Goal: Task Accomplishment & Management: Manage account settings

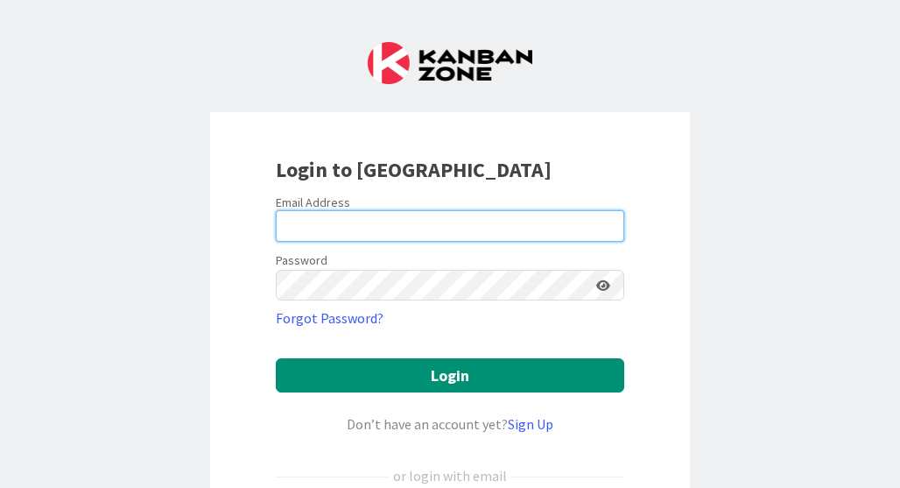
click at [373, 229] on input "email" at bounding box center [450, 226] width 348 height 32
type input "[PERSON_NAME][EMAIL_ADDRESS][DOMAIN_NAME]"
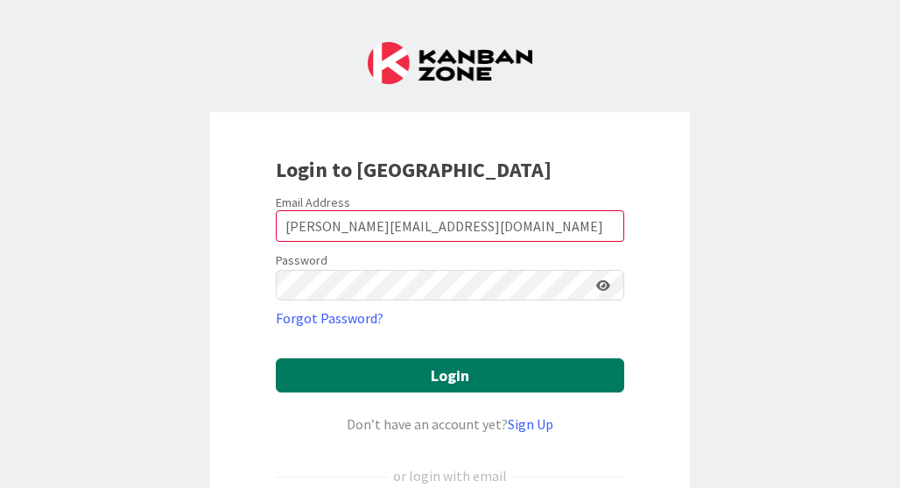
click at [465, 384] on button "Login" at bounding box center [450, 375] width 348 height 34
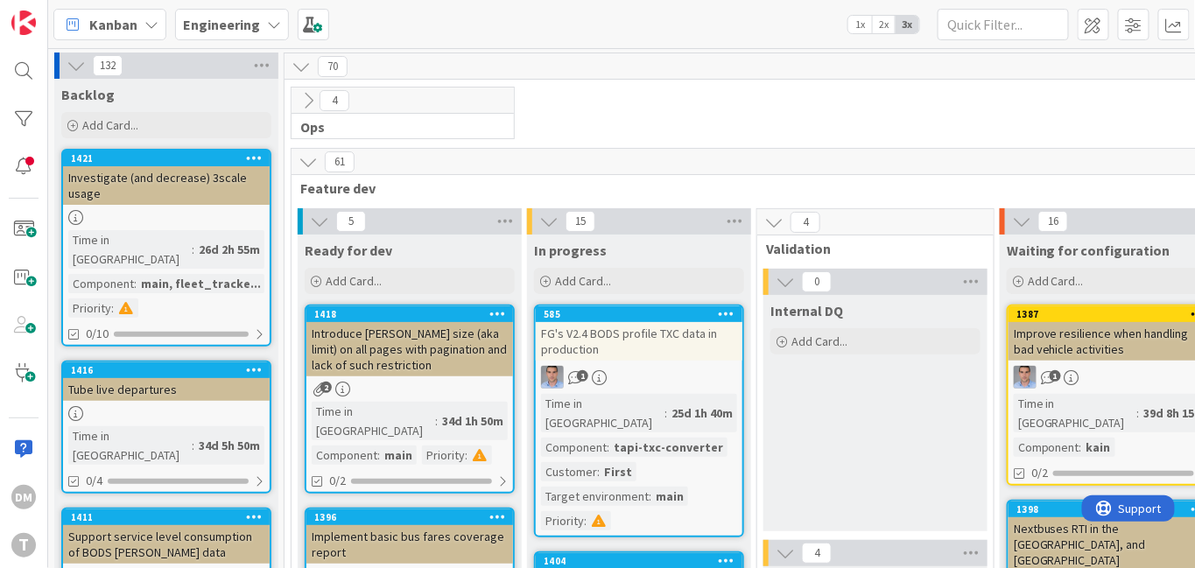
click at [656, 336] on div "FG's V2.4 BODS profile TXC data in production" at bounding box center [639, 341] width 207 height 39
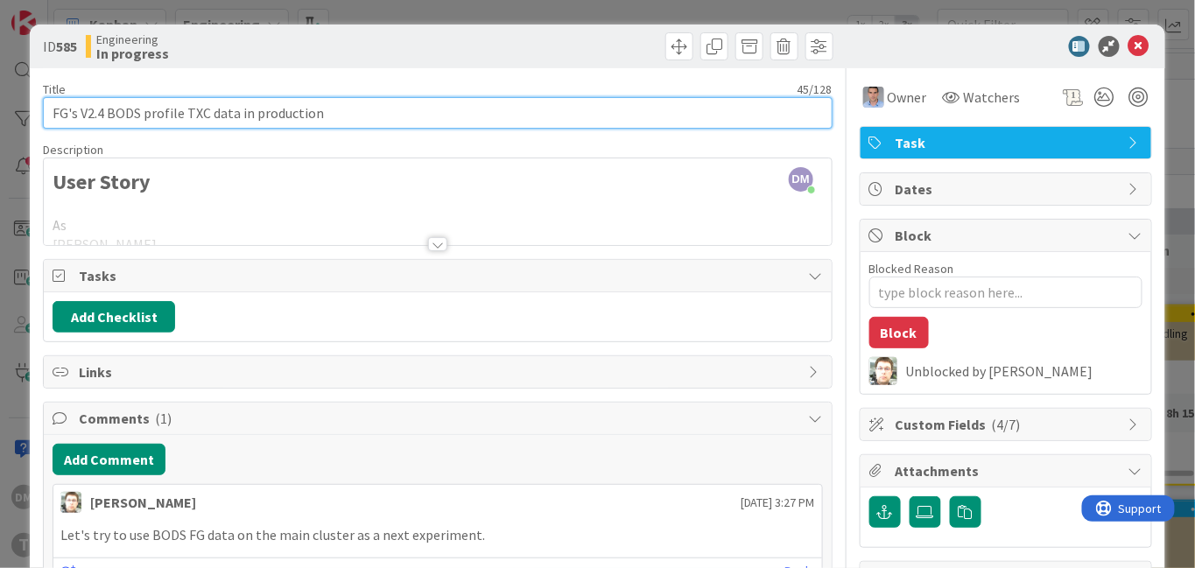
drag, startPoint x: 345, startPoint y: 111, endPoint x: 46, endPoint y: 100, distance: 298.8
click at [46, 100] on input "FG's V2.4 BODS profile TXC data in production" at bounding box center [438, 113] width 790 height 32
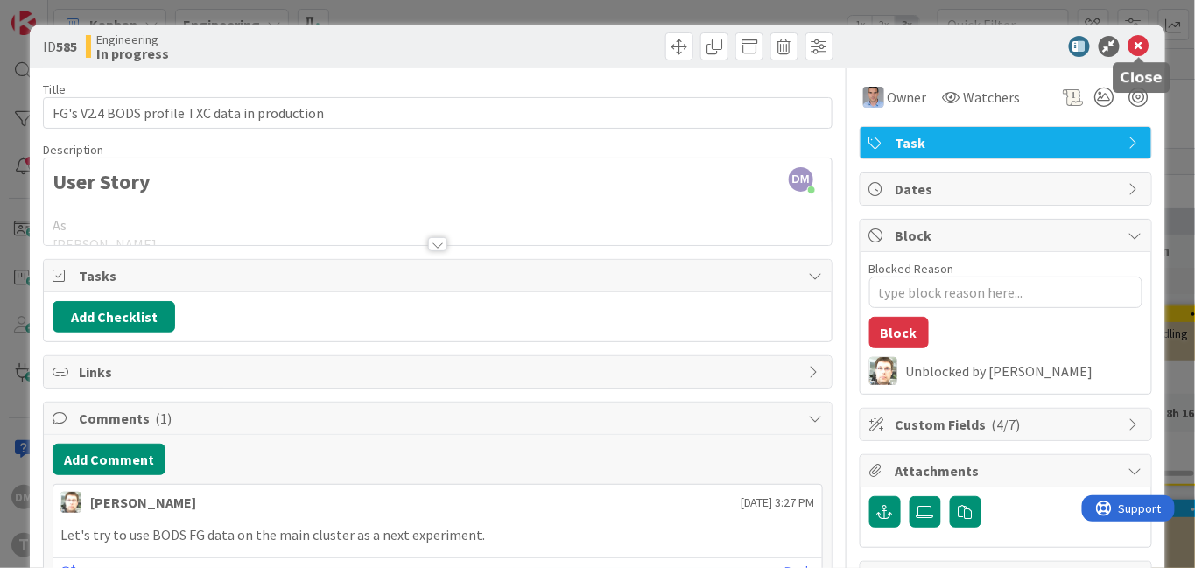
click at [899, 46] on icon at bounding box center [1139, 46] width 21 height 21
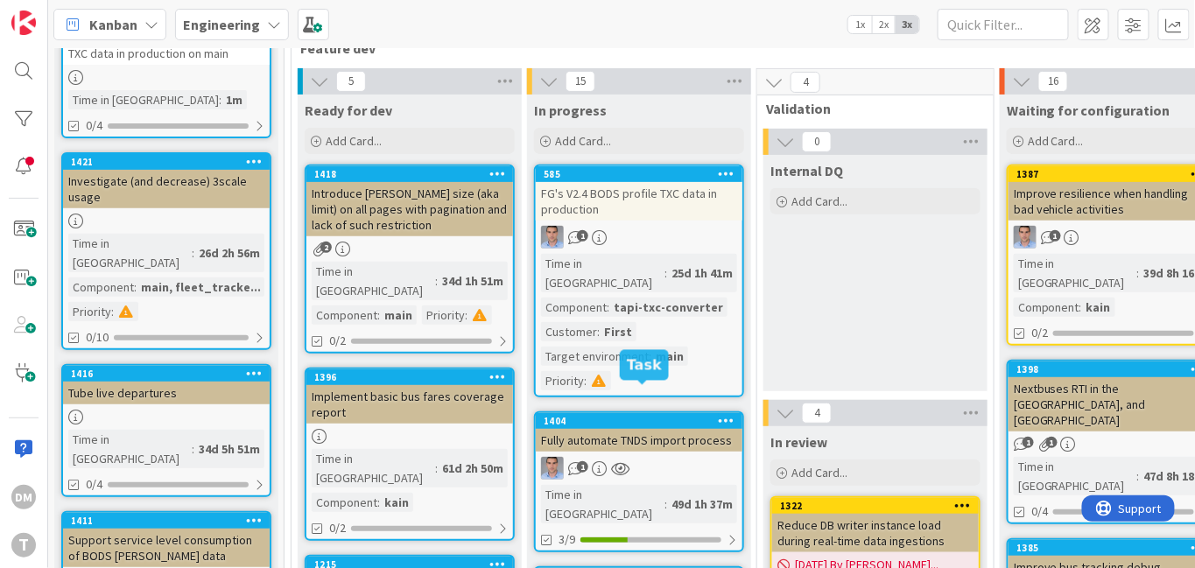
scroll to position [149, 0]
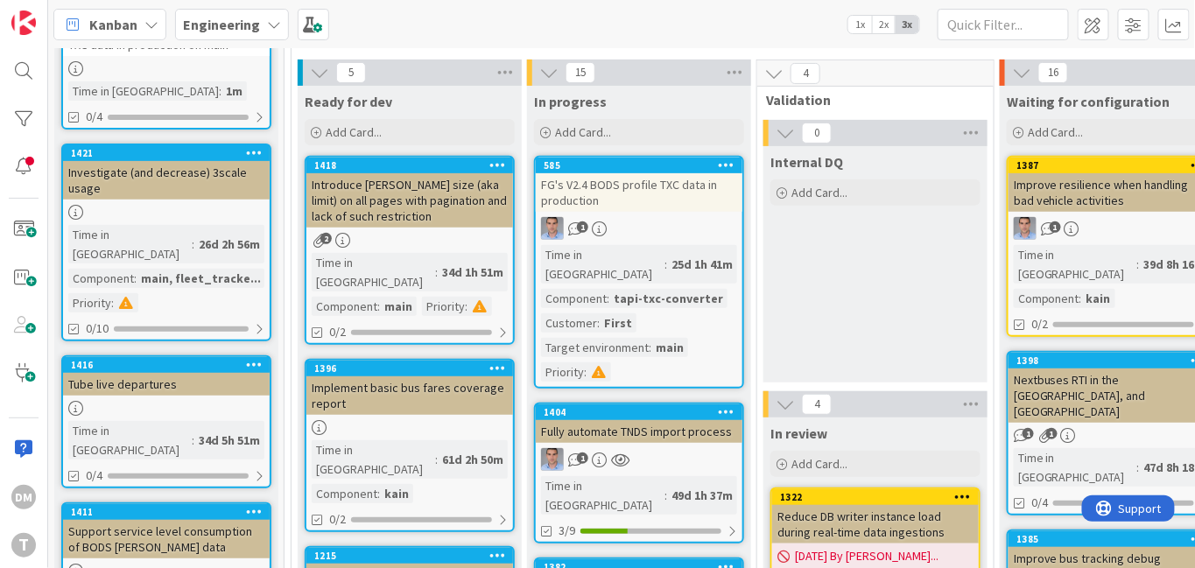
click at [641, 420] on div "Fully automate TNDS import process" at bounding box center [639, 431] width 207 height 23
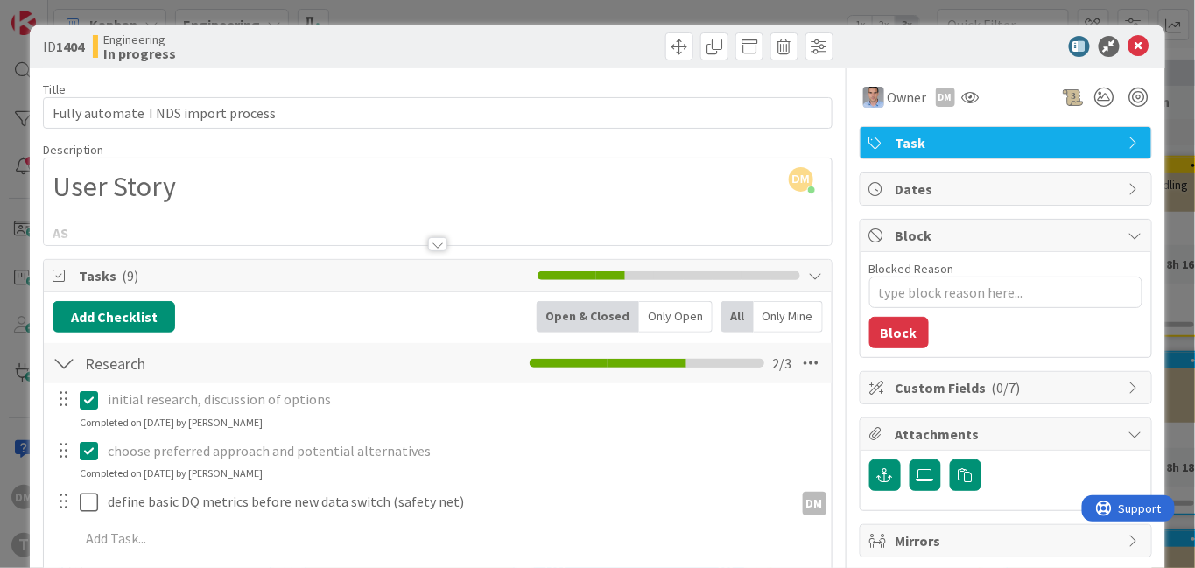
type textarea "x"
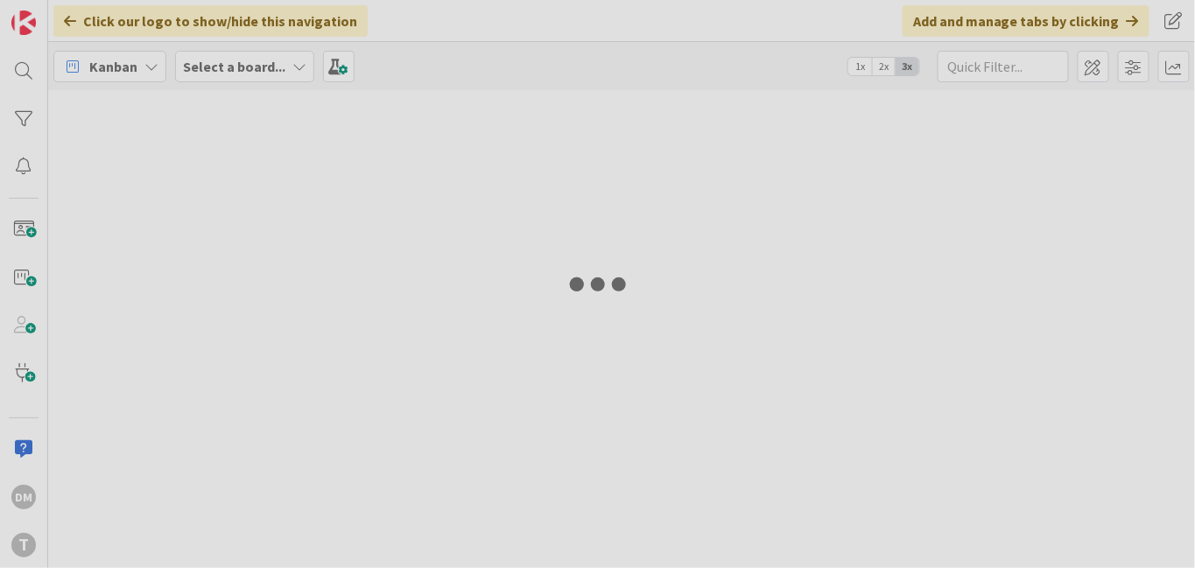
type input "silverrail"
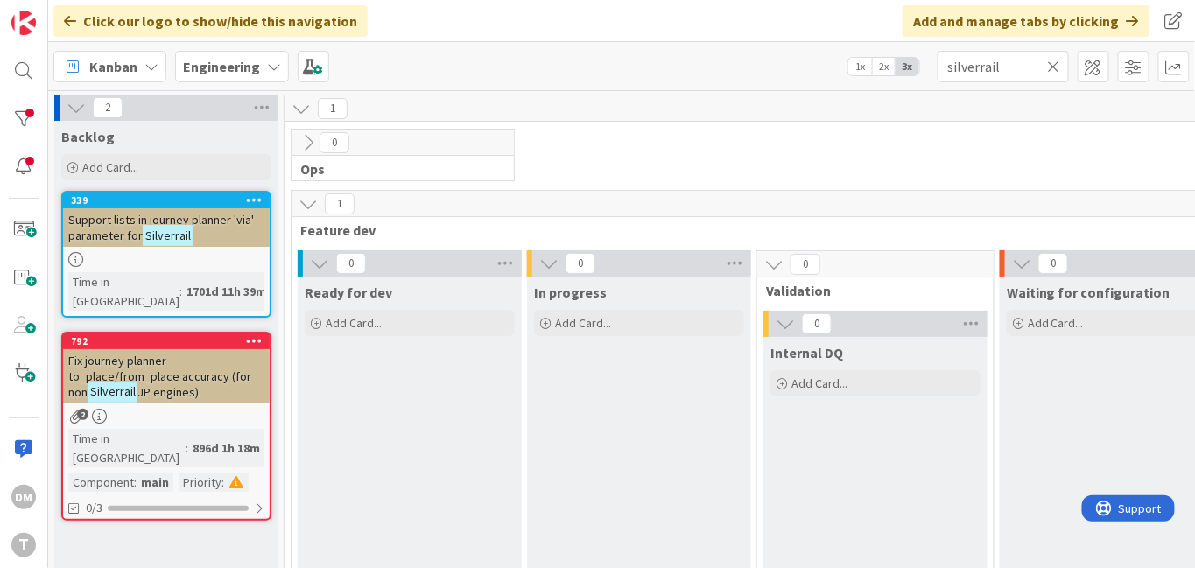
click at [1052, 64] on icon at bounding box center [1054, 67] width 12 height 16
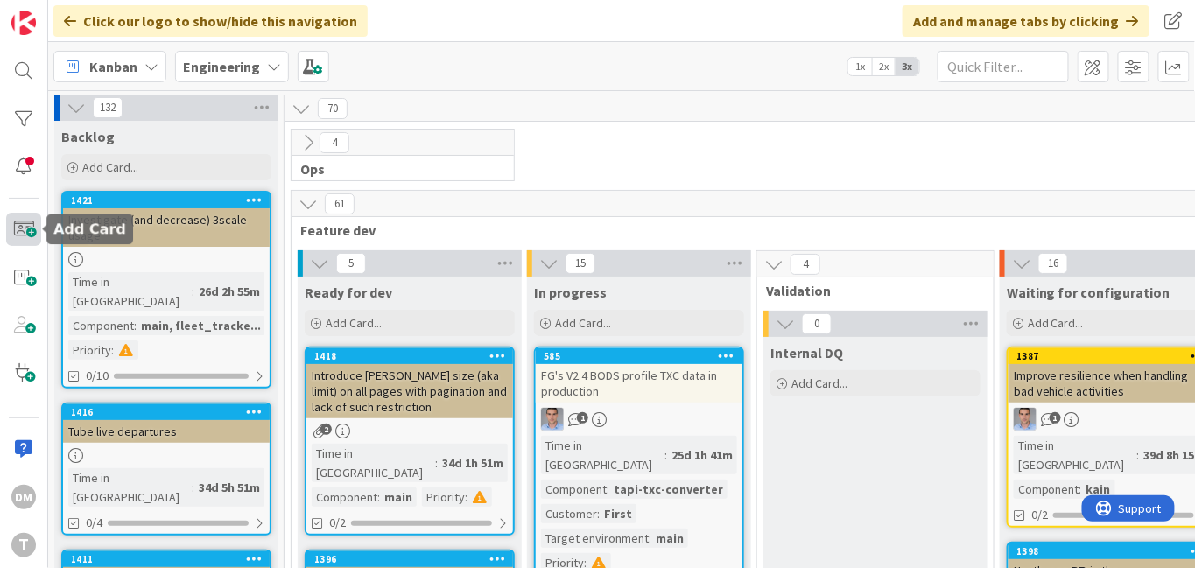
click at [31, 236] on span at bounding box center [23, 230] width 35 height 34
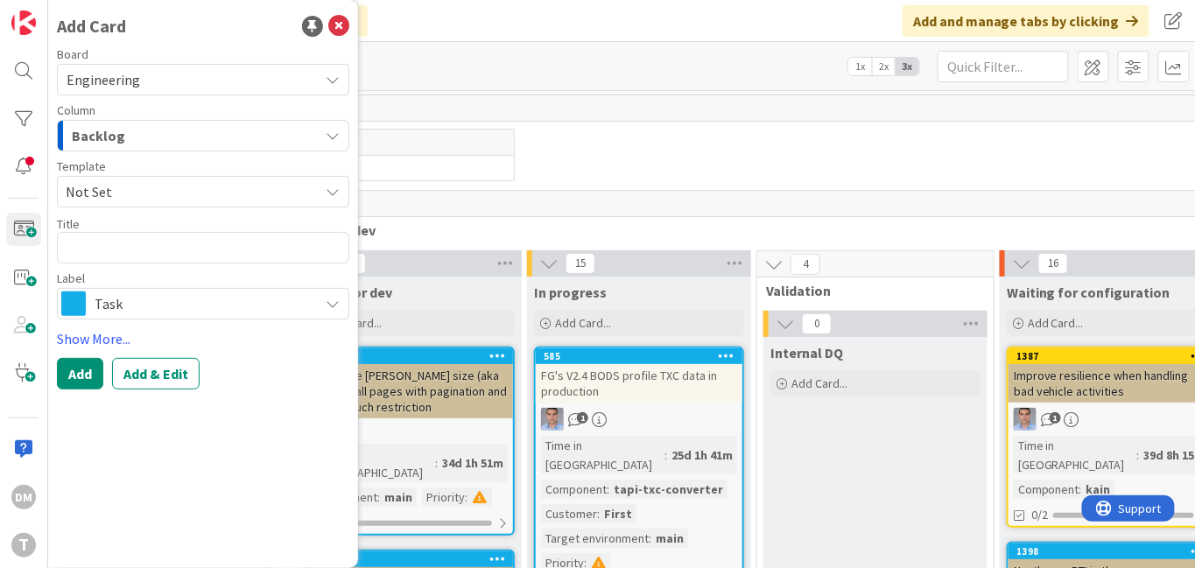
click at [243, 191] on span "Not Set" at bounding box center [186, 191] width 240 height 23
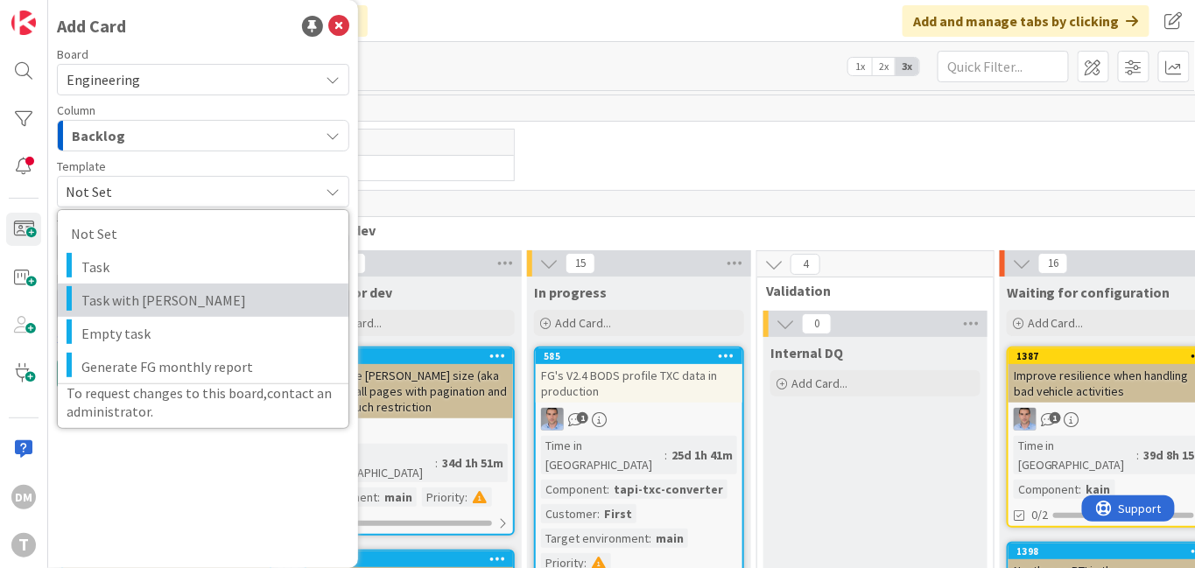
click at [186, 299] on span "Task with DaveQ" at bounding box center [208, 300] width 254 height 23
type textarea "x"
type textarea "Task with DaveQ"
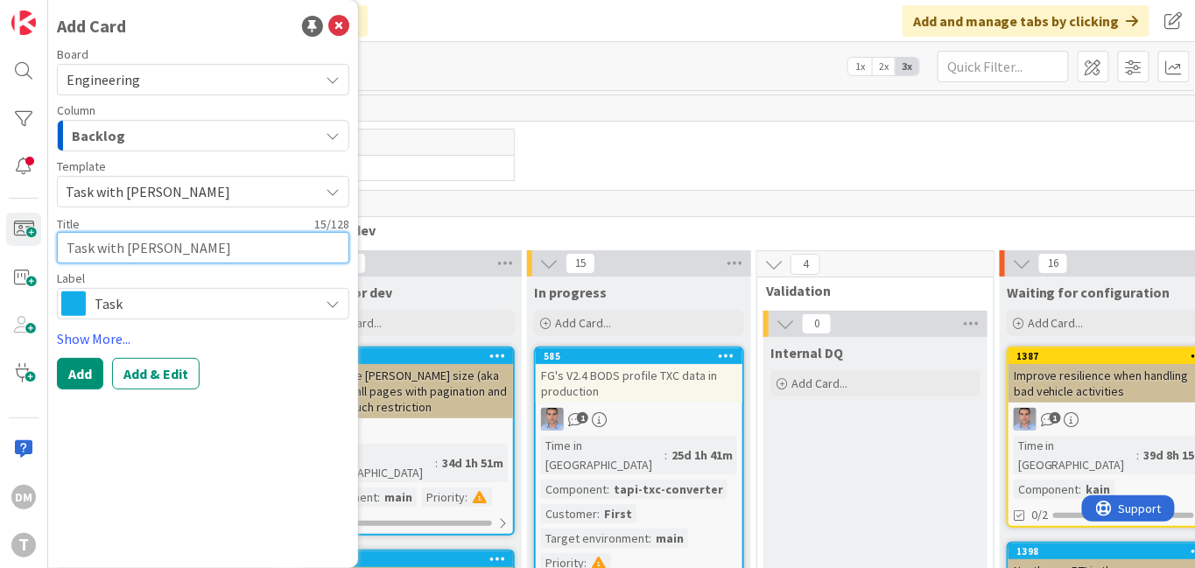
drag, startPoint x: 180, startPoint y: 247, endPoint x: 49, endPoint y: 244, distance: 131.4
click at [49, 244] on div "Add Card Board Engineering Column Backlog Template Task with DaveQ Not Set Task…" at bounding box center [203, 284] width 310 height 568
paste textarea "FG's V2.4 BODS profile TXC data in production"
type textarea "x"
type textarea "FG's V2.4 BODS profile TXC data in production"
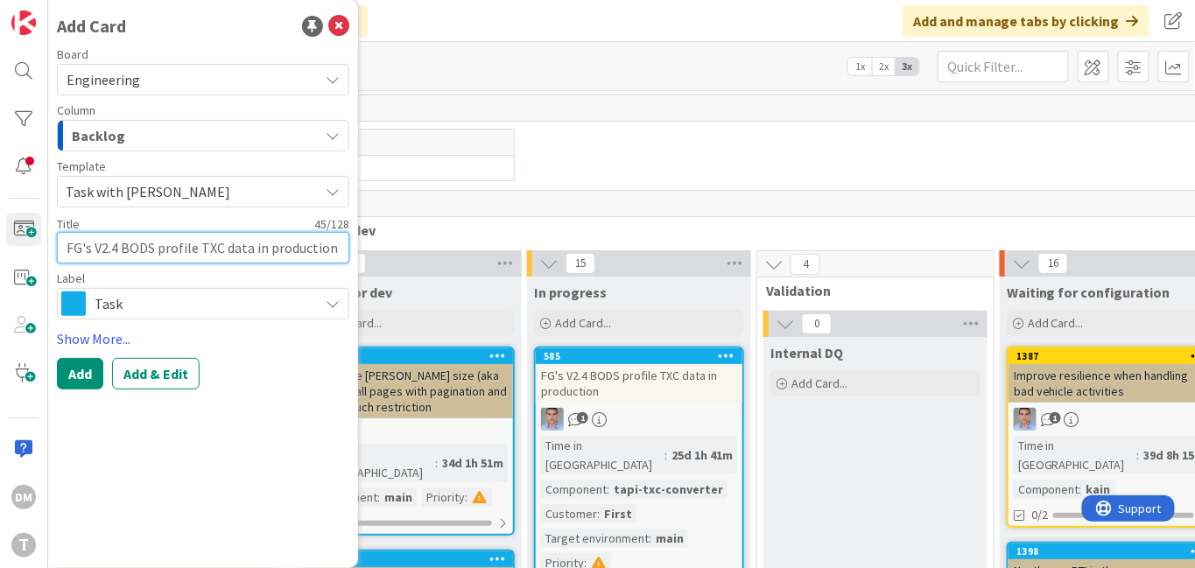
drag, startPoint x: 93, startPoint y: 247, endPoint x: 41, endPoint y: 253, distance: 52.0
click at [41, 253] on div "DM T Add Card Board Engineering Column Backlog Template Task with DaveQ Not Set…" at bounding box center [24, 284] width 48 height 568
type textarea "x"
type textarea "V2.4 BODS profile TXC data in production"
type textarea "x"
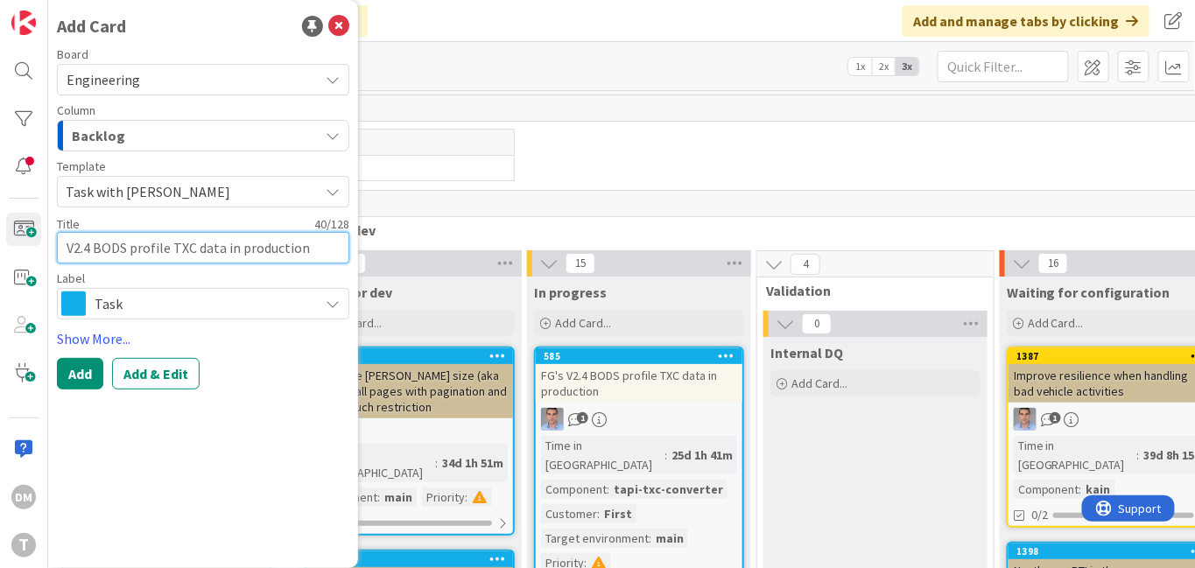
type textarea "bV2.4 BODS profile TXC data in production"
type textarea "x"
type textarea "V2.4 BODS profile TXC data in production"
type textarea "x"
type textarea "BV2.4 BODS profile TXC data in production"
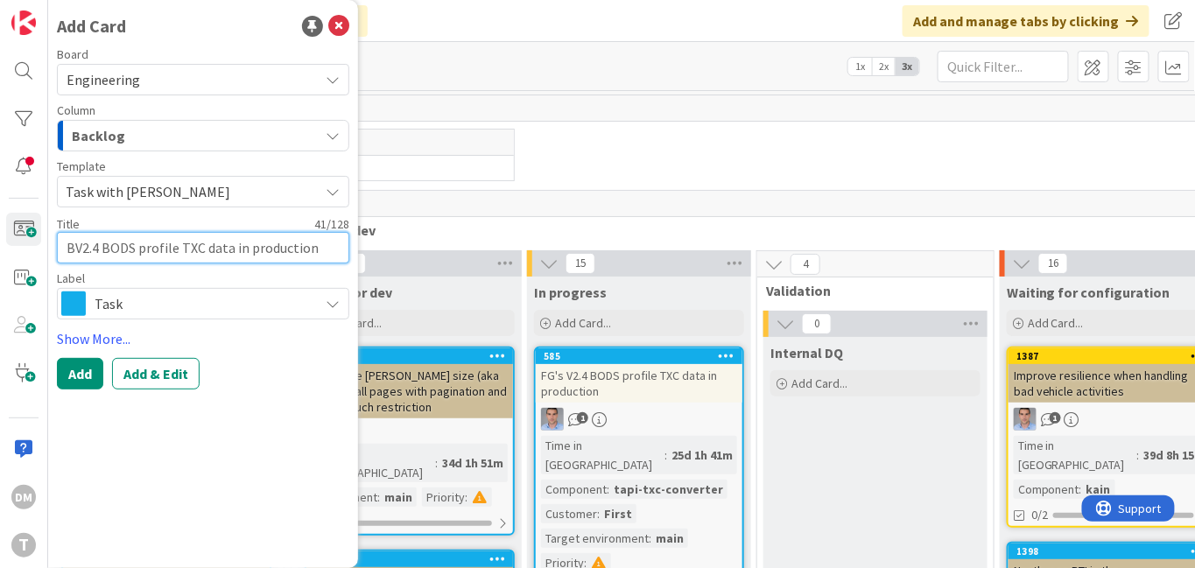
type textarea "x"
type textarea "BlV2.4 BODS profile TXC data in production"
type textarea "x"
type textarea "BleV2.4 BODS profile TXC data in production"
type textarea "x"
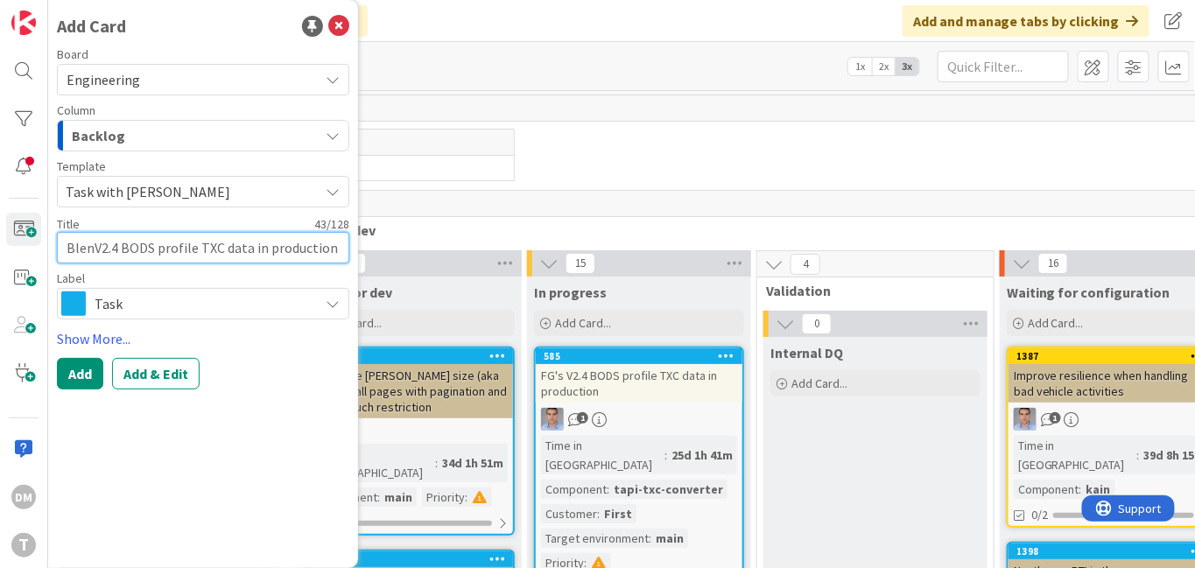
type textarea "BleneV2.4 BODS profile TXC data in production"
type textarea "x"
type textarea "BlendV2.4 BODS profile TXC data in production"
type textarea "x"
type textarea "BlendeV2.4 BODS profile TXC data in production"
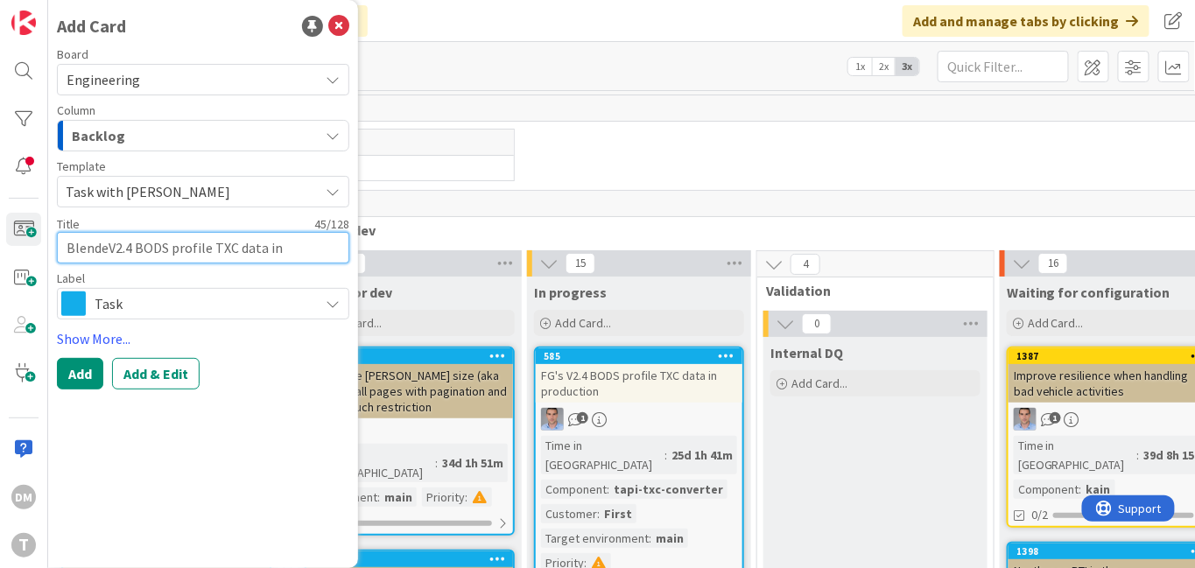
type textarea "x"
type textarea "BlendedV2.4 BODS profile TXC data in production"
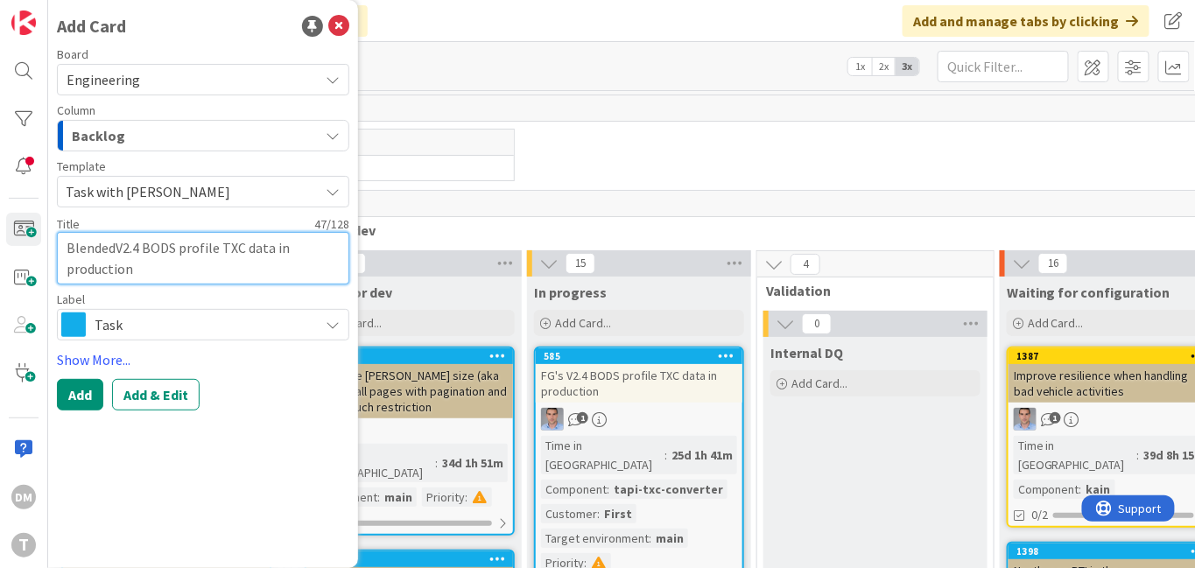
type textarea "x"
type textarea "Blended V2.4 BODS profile TXC data in production"
type textarea "x"
type textarea "Blended TNV2.4 BODS profile TXC data in production"
type textarea "x"
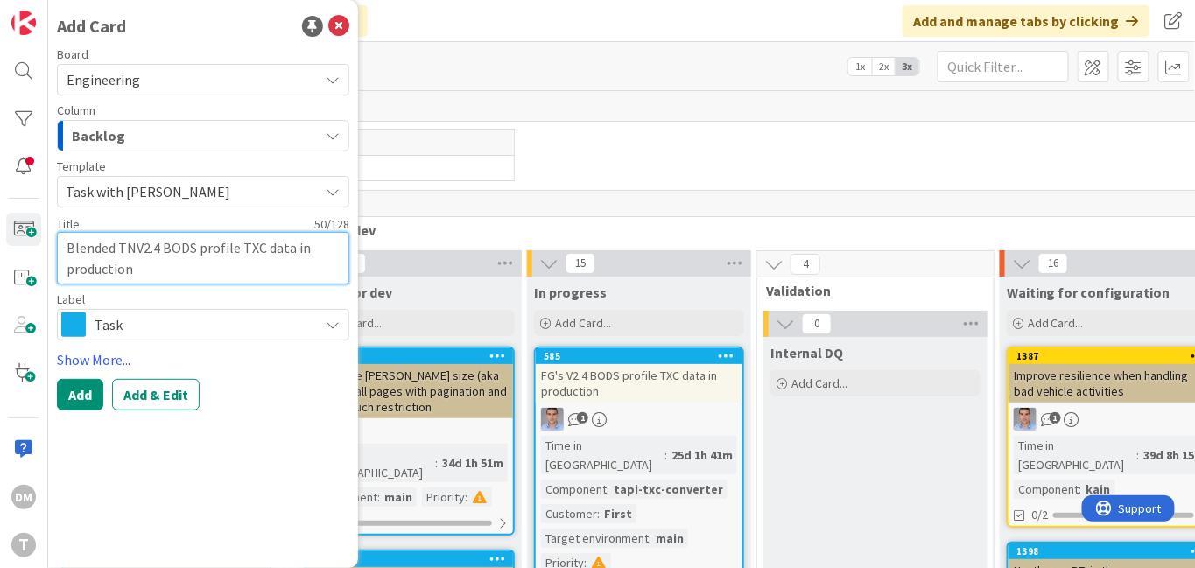
type textarea "Blended TNDV2.4 BODS profile TXC data in production"
type textarea "x"
type textarea "Blended TNDS V2.4 BODS profile TXC data in production"
type textarea "x"
type textarea "Blended TNDS aV2.4 BODS profile TXC data in production"
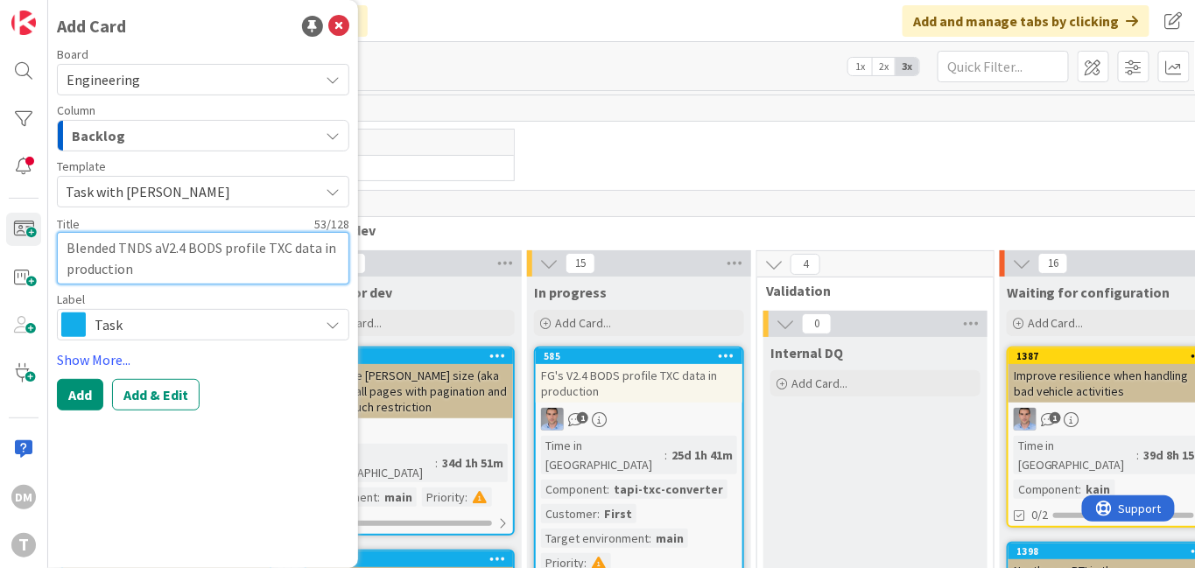
type textarea "x"
type textarea "Blended TNDS anV2.4 BODS profile TXC data in production"
type textarea "x"
type textarea "Blended TNDS and V2.4 BODS profile TXC data in production"
type textarea "x"
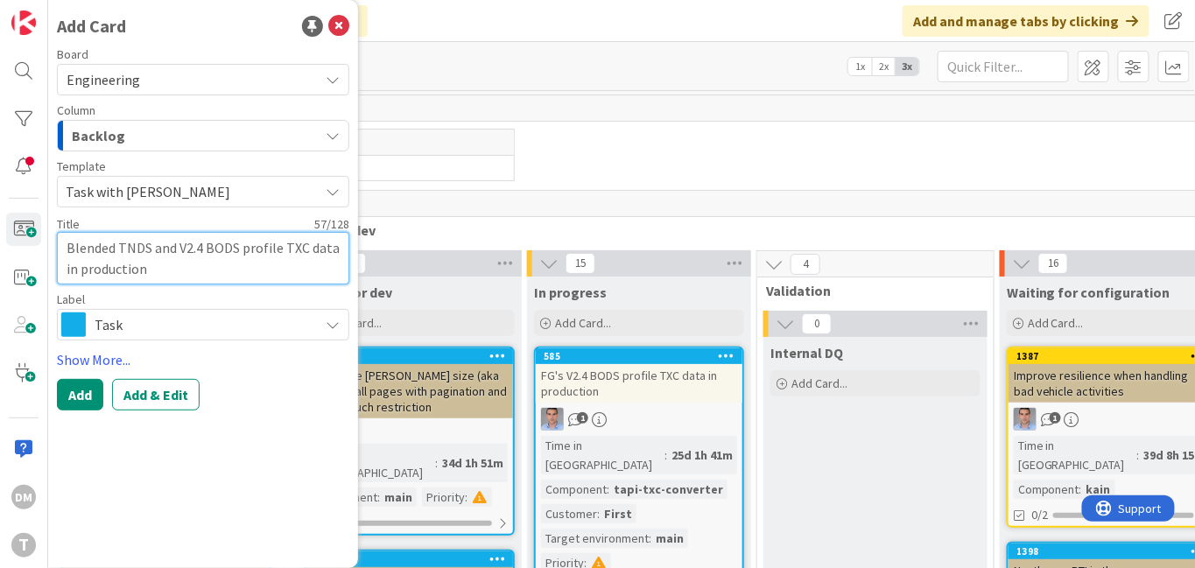
type textarea "Blended TNDS and V2.4 BODS profile TXC data in production"
type textarea "x"
type textarea "Blended TNDS and V2.4 BODS profile TXC data in production o"
type textarea "x"
type textarea "Blended TNDS and V2.4 BODS profile TXC data in production on"
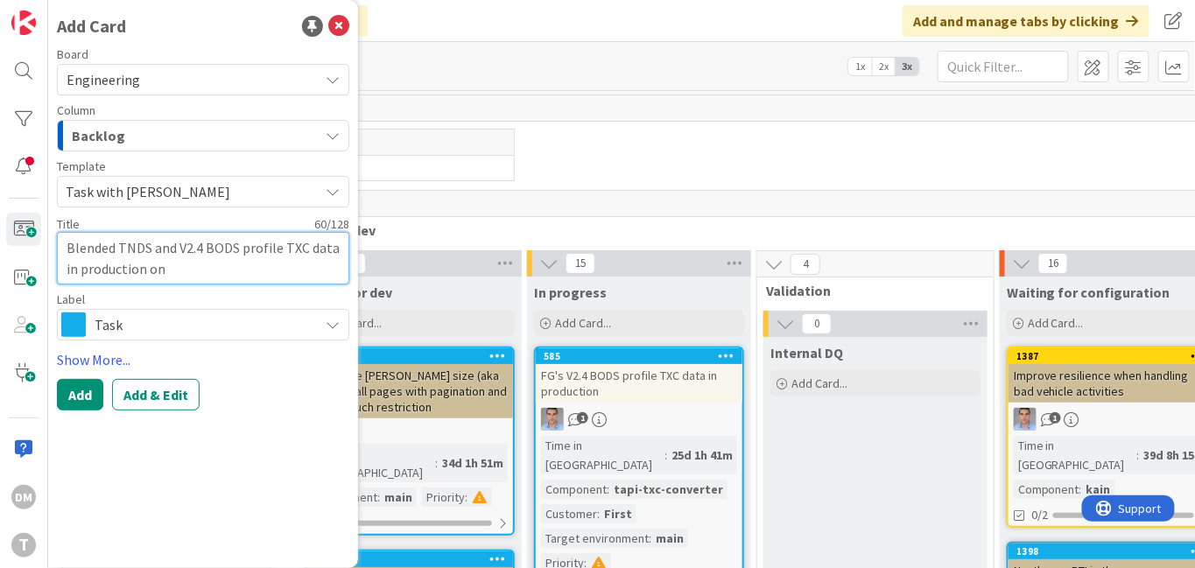
type textarea "x"
type textarea "Blended TNDS and V2.4 BODS profile TXC data in production on"
type textarea "x"
type textarea "Blended TNDS and V2.4 BODS profile TXC data in production on m"
type textarea "x"
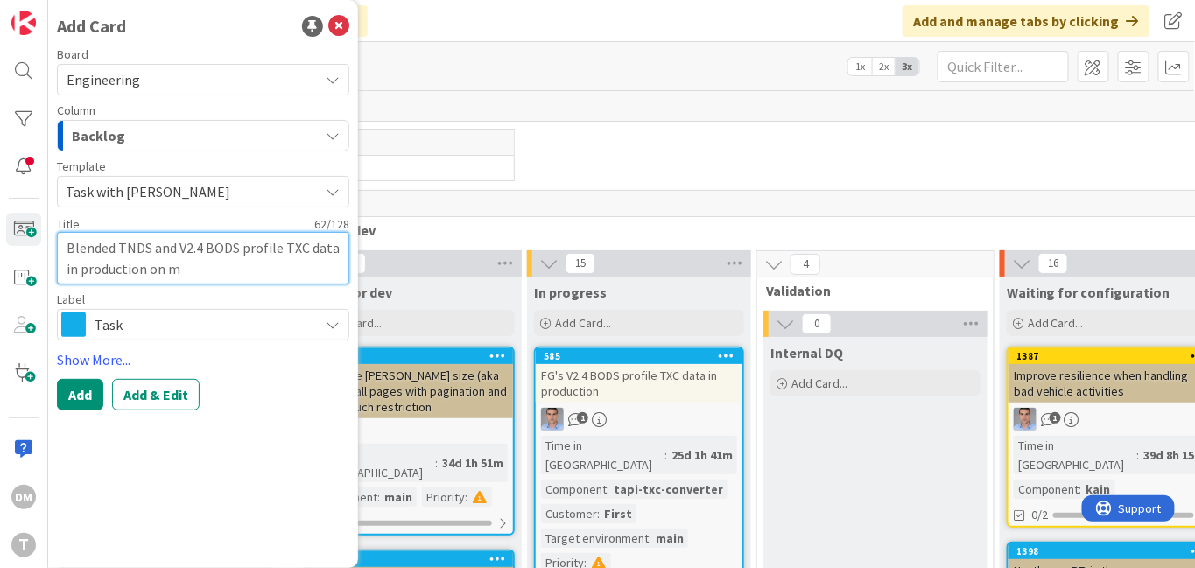
type textarea "Blended TNDS and V2.4 BODS profile TXC data in production on ma"
type textarea "x"
type textarea "Blended TNDS and V2.4 BODS profile TXC data in production on mai"
type textarea "x"
type textarea "Blended TNDS and V2.4 BODS profile TXC data in production on main"
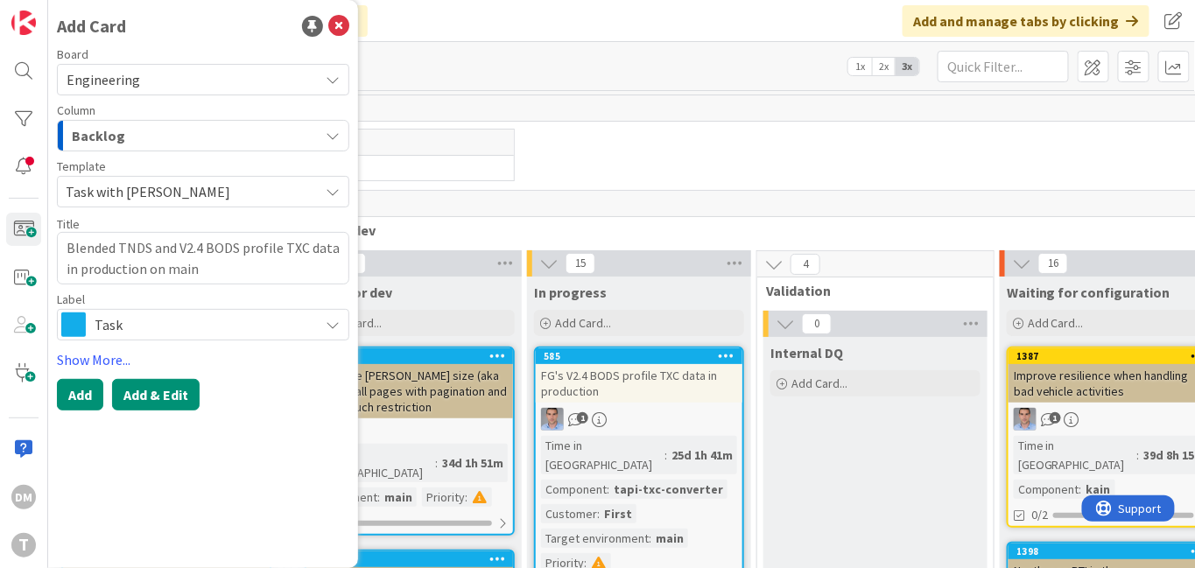
click at [148, 387] on button "Add & Edit" at bounding box center [156, 395] width 88 height 32
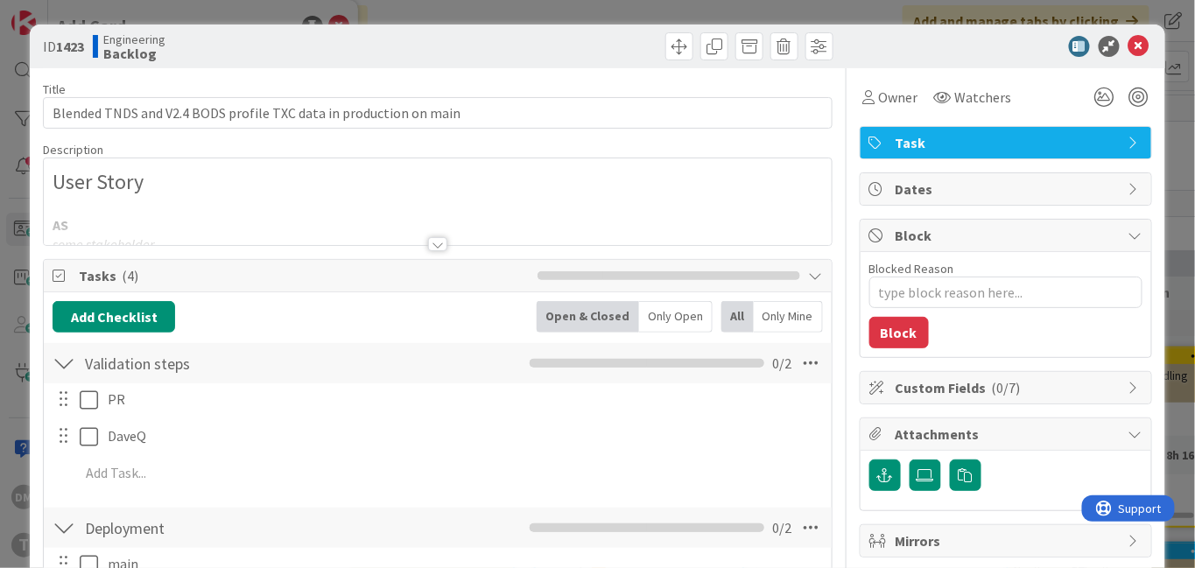
type textarea "x"
click at [440, 243] on div at bounding box center [437, 244] width 19 height 14
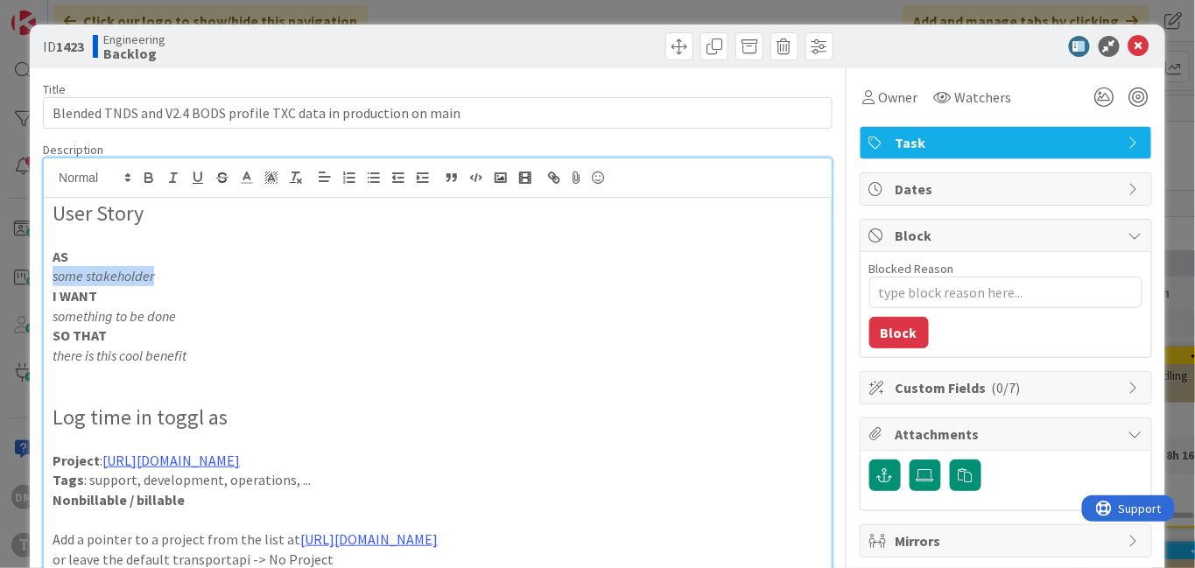
drag, startPoint x: 165, startPoint y: 277, endPoint x: 3, endPoint y: 277, distance: 162.0
click at [3, 277] on div "ID 1423 Engineering Backlog Title 65 / 128 Blended TNDS and V2.4 BODS profile T…" at bounding box center [597, 284] width 1195 height 568
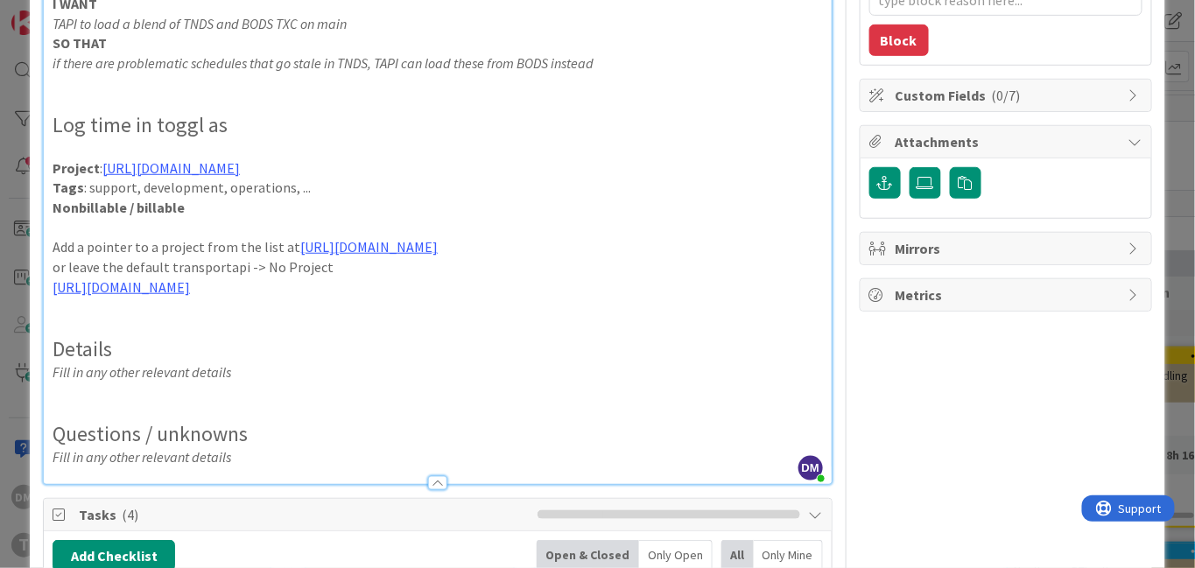
scroll to position [293, 0]
click at [229, 399] on p at bounding box center [438, 392] width 770 height 20
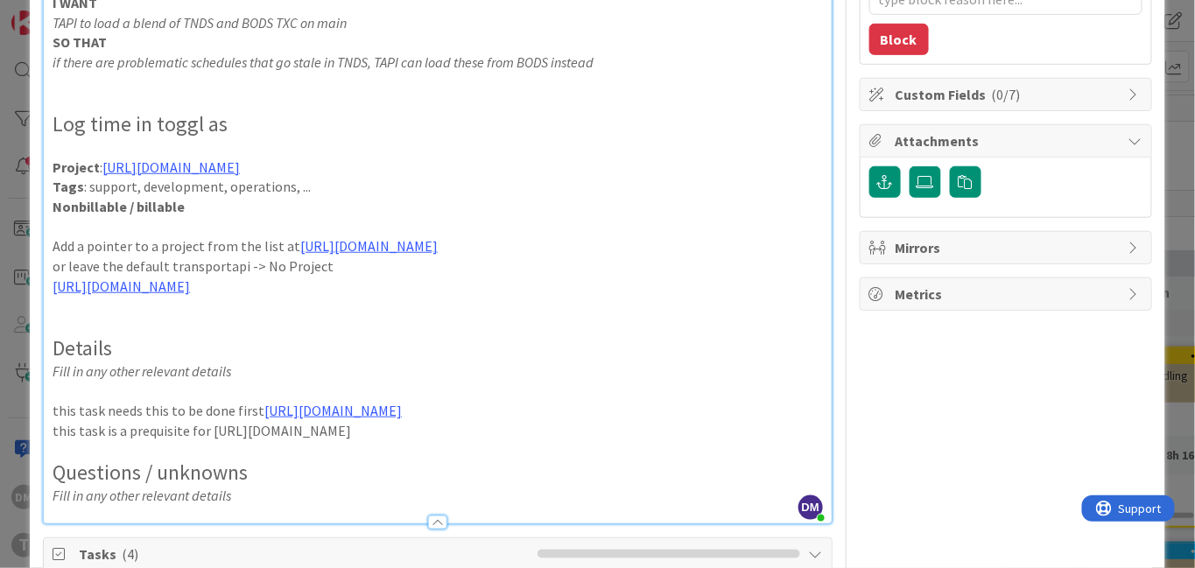
click at [246, 433] on p "this task is a prequisite for https://kanbanzone.io/b/YA2t2Uox/c/585-FG-s-V2-4-…" at bounding box center [438, 431] width 770 height 20
click at [233, 390] on p at bounding box center [438, 392] width 770 height 20
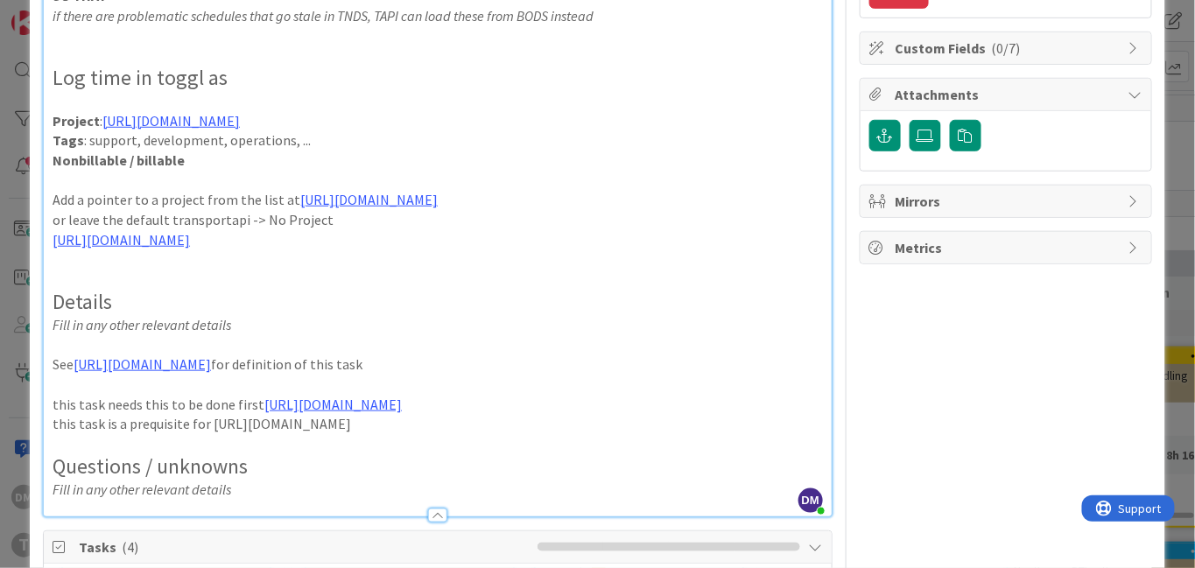
scroll to position [427, 0]
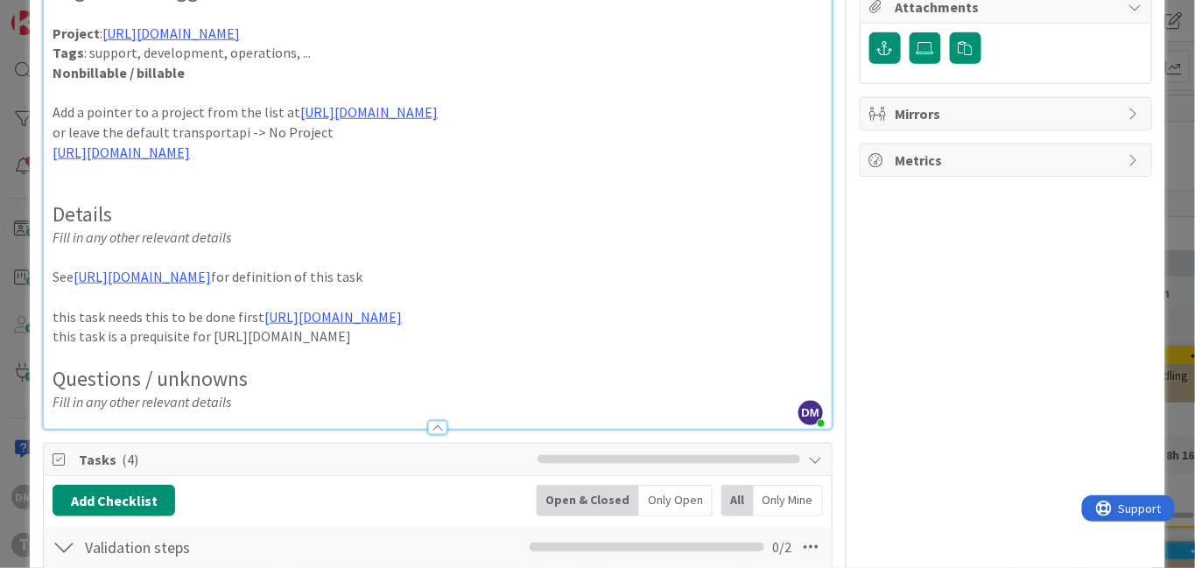
click at [215, 367] on h2 "Questions / unknowns" at bounding box center [438, 379] width 770 height 25
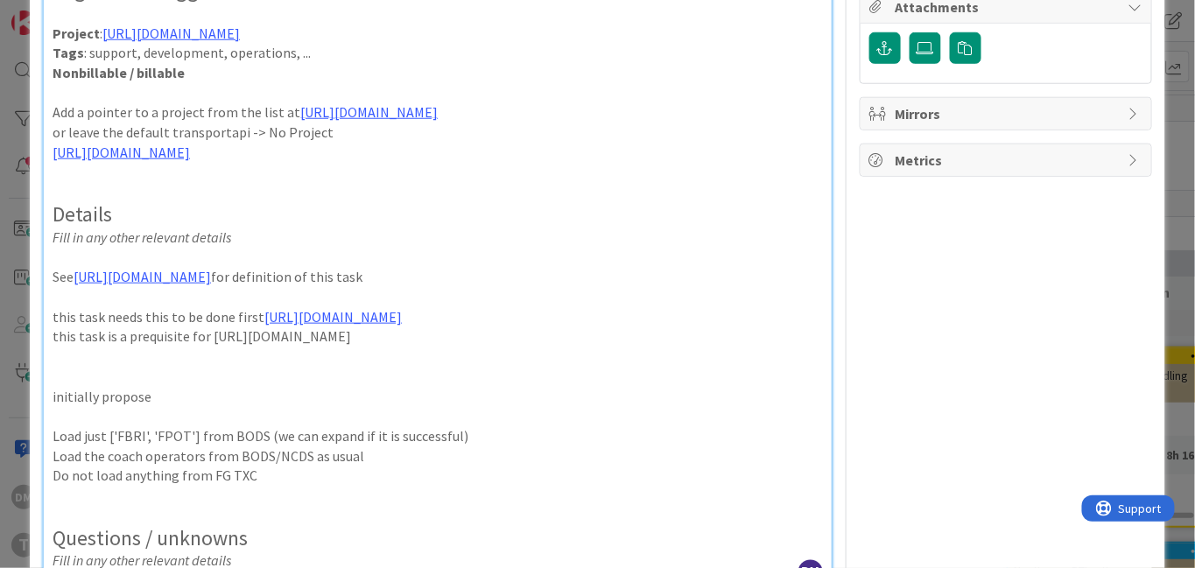
click at [245, 433] on p "Load just ['FBRI', 'FPOT'] from BODS (we can expand if it is successful)" at bounding box center [438, 436] width 770 height 20
click at [287, 474] on p "Do not load anything from FG TXC" at bounding box center [438, 476] width 770 height 20
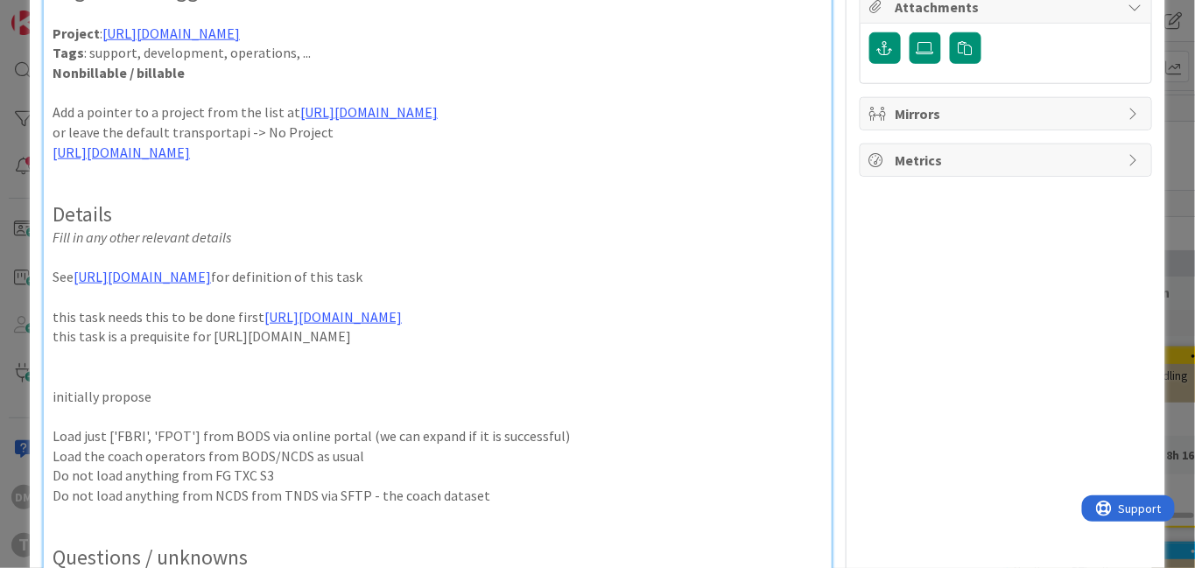
click at [251, 496] on p "Do not load anything from NCDS from TNDS via SFTP - the coach dataset" at bounding box center [438, 496] width 770 height 20
click at [282, 496] on p "Do not load anything from NCDS/TNDS via SFTP - the coach dataset" at bounding box center [438, 496] width 770 height 20
click at [308, 454] on p "Load the coach operators from BODS/NCDS as usual" at bounding box center [438, 457] width 770 height 20
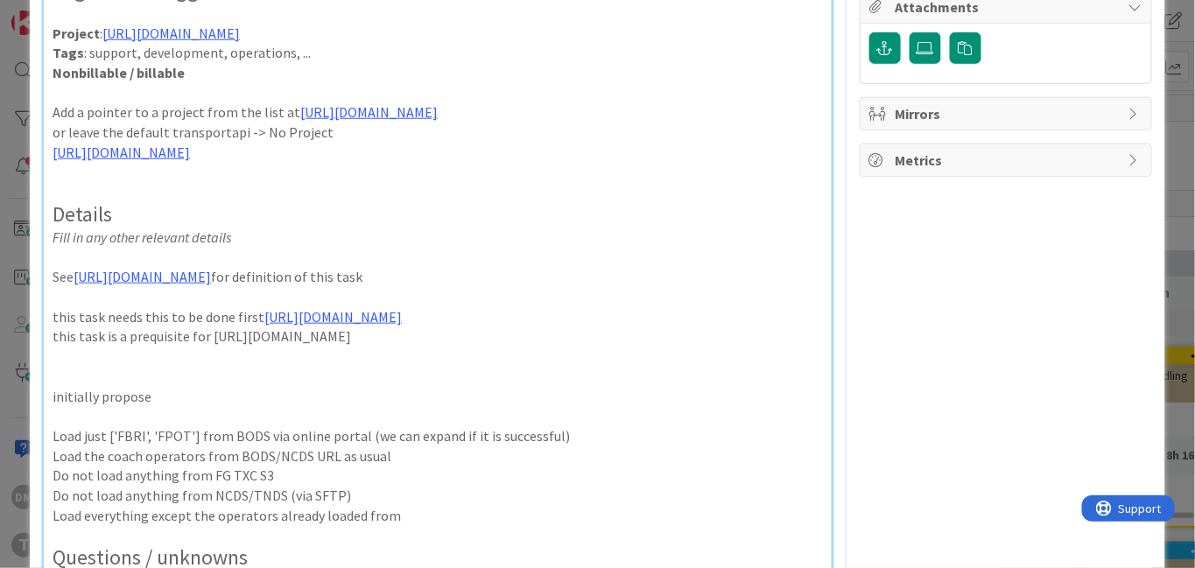
click at [249, 437] on p "Load just ['FBRI', 'FPOT'] from BODS via online portal (we can expand if it is …" at bounding box center [438, 436] width 770 height 20
click at [243, 440] on p "Load just ['FBRI', 'FPOT'] from BODS via online portal (we can expand if it is …" at bounding box center [438, 436] width 770 height 20
drag, startPoint x: 108, startPoint y: 435, endPoint x: 193, endPoint y: 430, distance: 86.0
click at [193, 430] on p "Load just ['FBRI', 'FPOT'] from BODS via online portal (we can expand if it is …" at bounding box center [438, 436] width 770 height 20
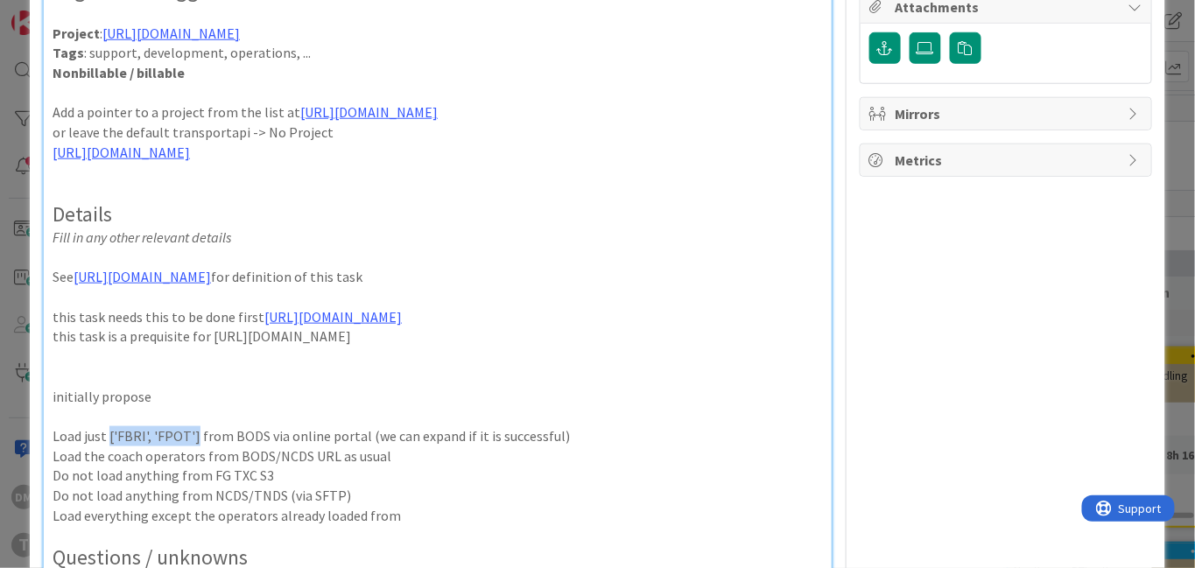
copy p "['FBRI', 'FPOT']"
click at [440, 517] on p "Load everything except the operators already loaded from" at bounding box center [438, 516] width 770 height 20
drag, startPoint x: 487, startPoint y: 517, endPoint x: 361, endPoint y: 510, distance: 126.2
click at [361, 510] on p "Load everything except the operators already loaded from ['FBRI', 'FPOT']" at bounding box center [438, 516] width 770 height 20
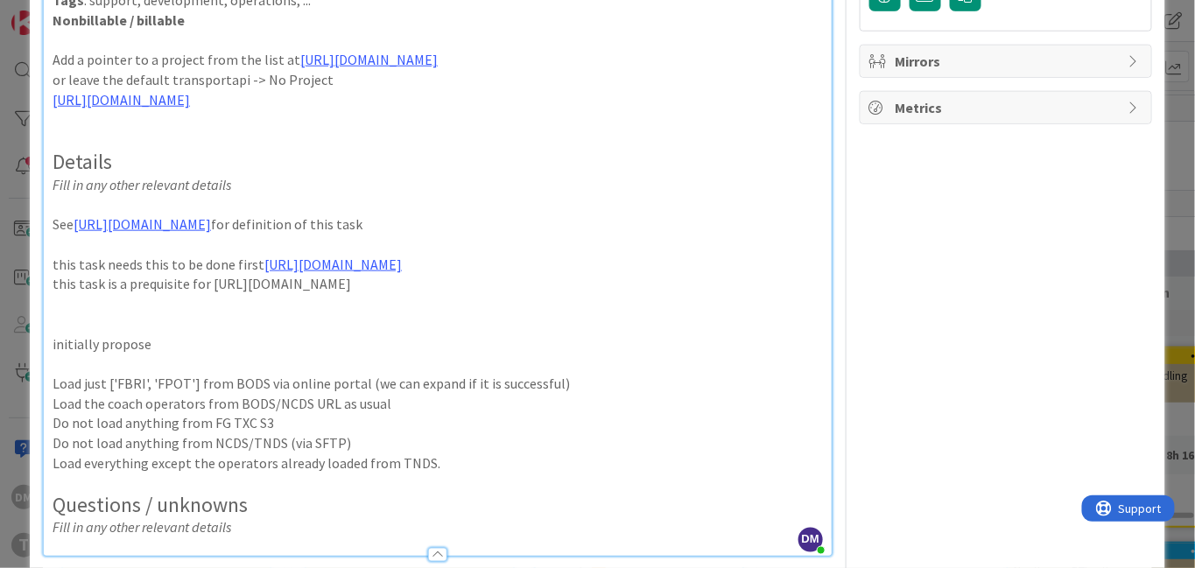
scroll to position [483, 0]
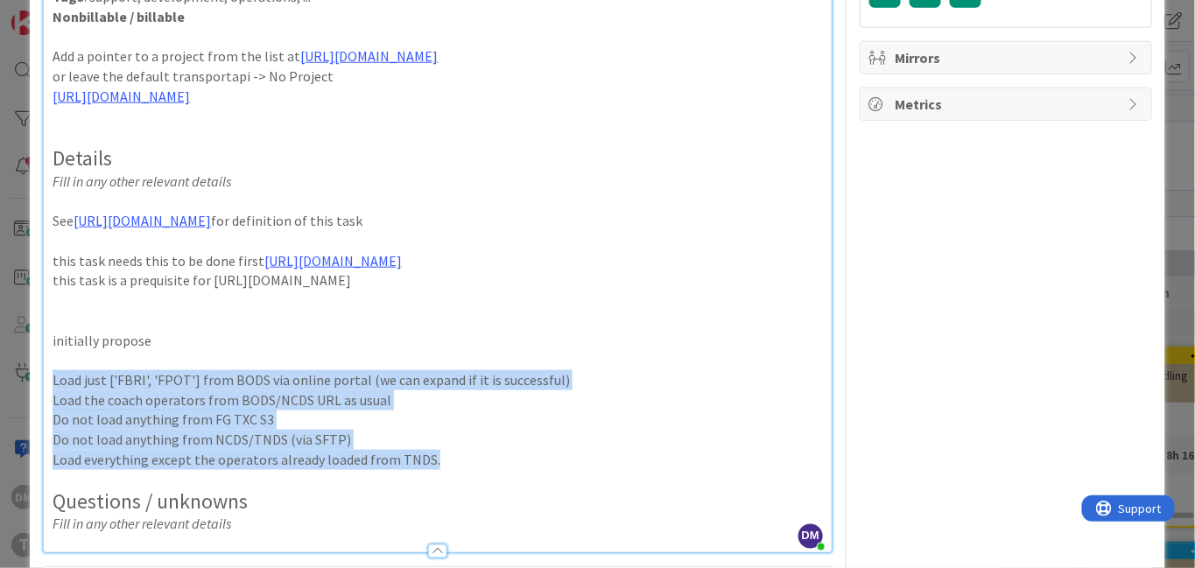
drag, startPoint x: 454, startPoint y: 465, endPoint x: 39, endPoint y: 385, distance: 422.6
click at [39, 385] on div "ID 1423 Engineering Backlog Title 65 / 128 Blended TNDS and V2.4 BODS profile T…" at bounding box center [598, 420] width 1136 height 1758
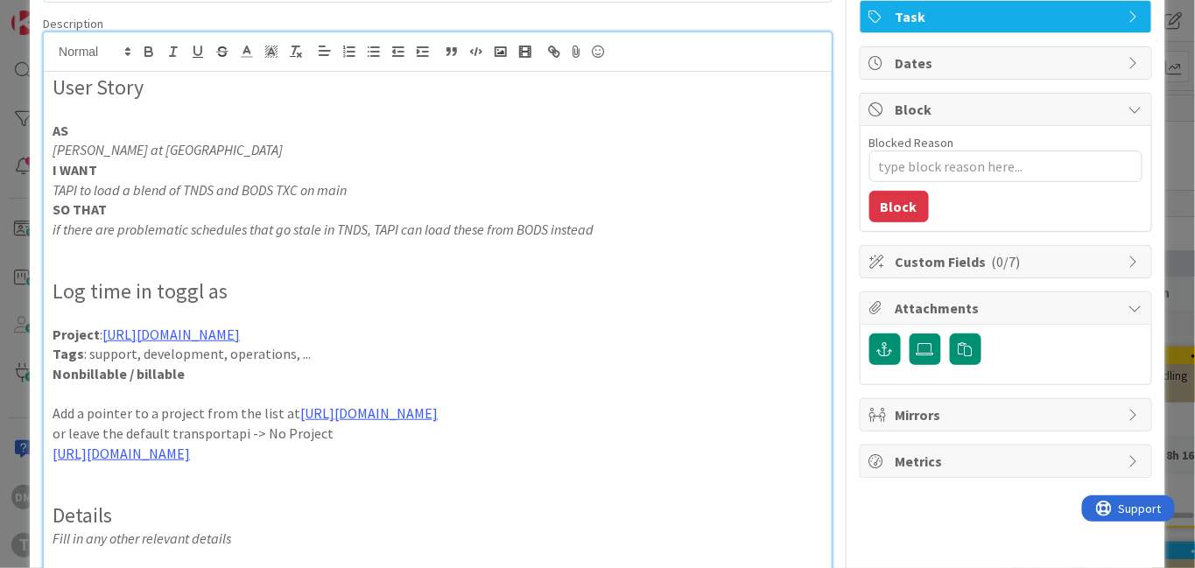
scroll to position [102, 0]
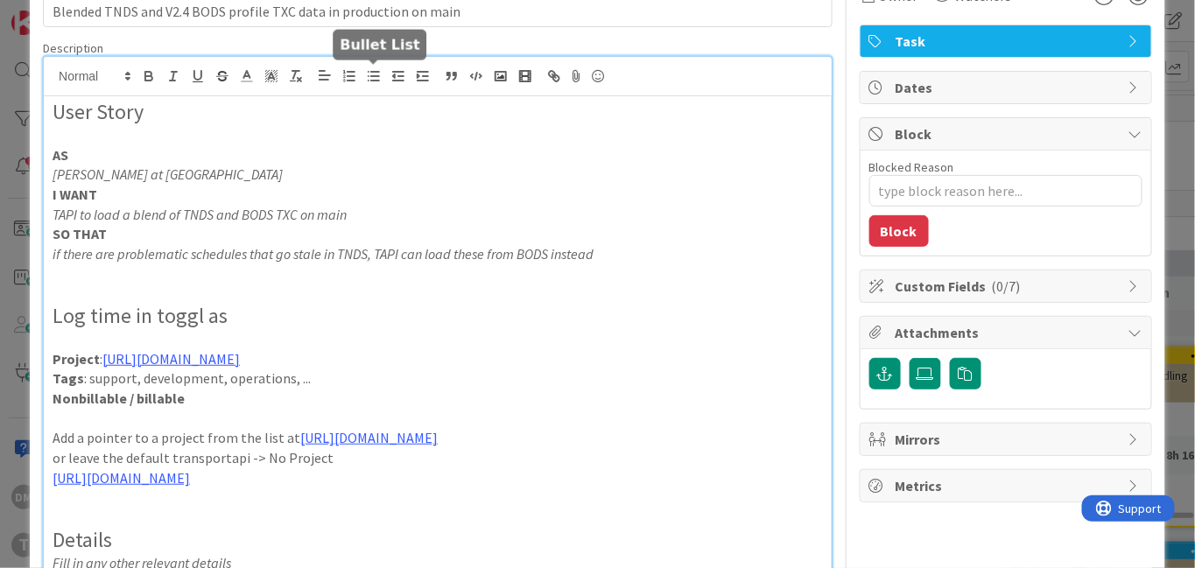
click at [366, 74] on icon "button" at bounding box center [374, 76] width 16 height 16
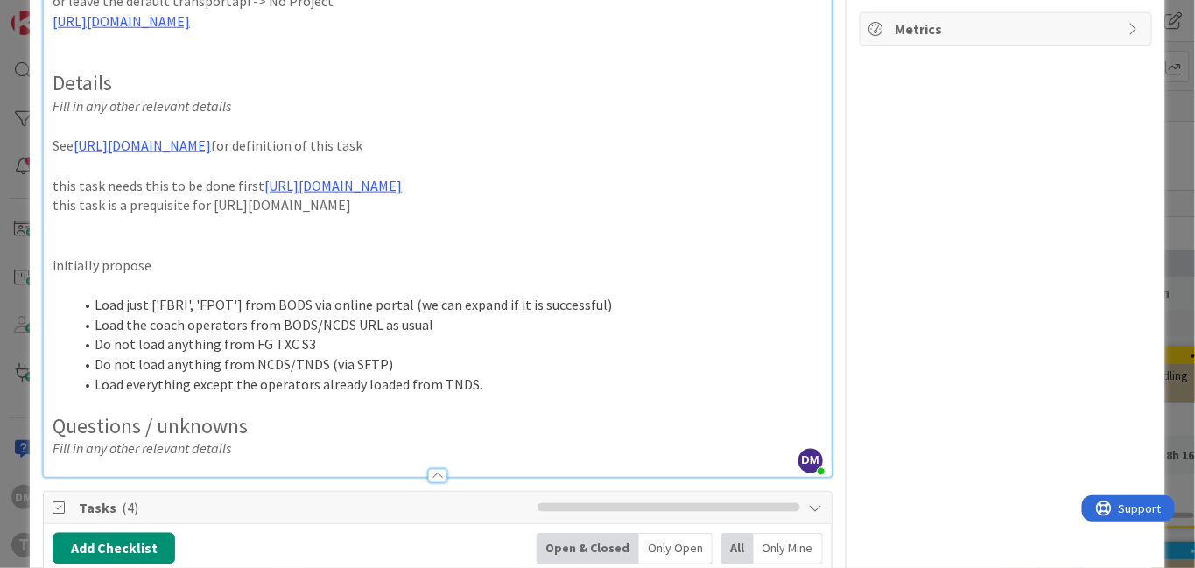
scroll to position [564, 0]
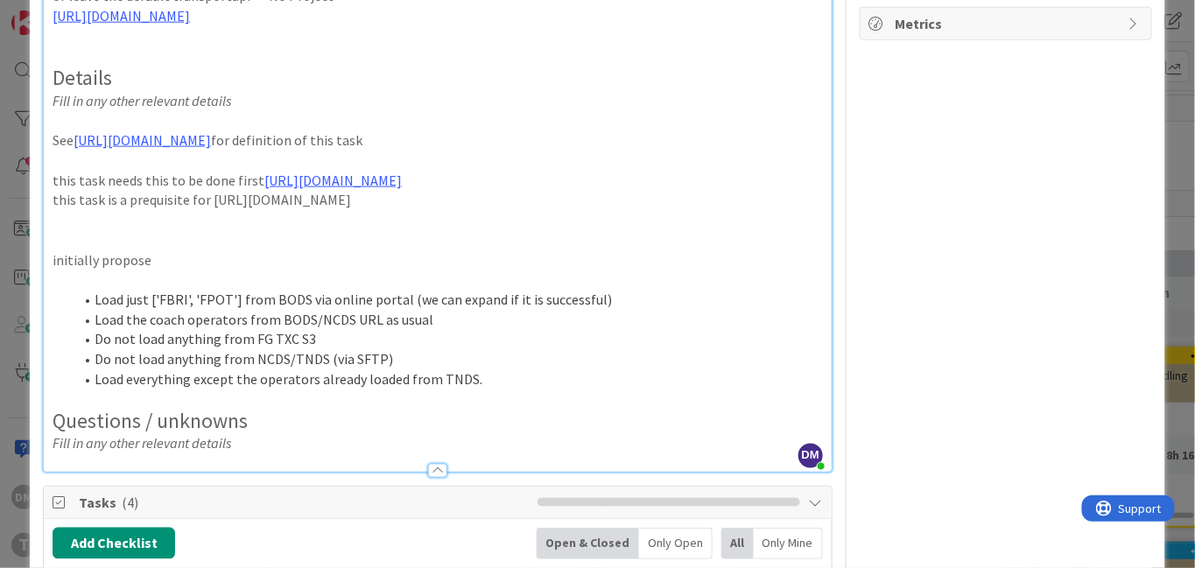
click at [214, 250] on p "initially propose" at bounding box center [438, 260] width 770 height 20
click at [235, 397] on p at bounding box center [438, 400] width 770 height 20
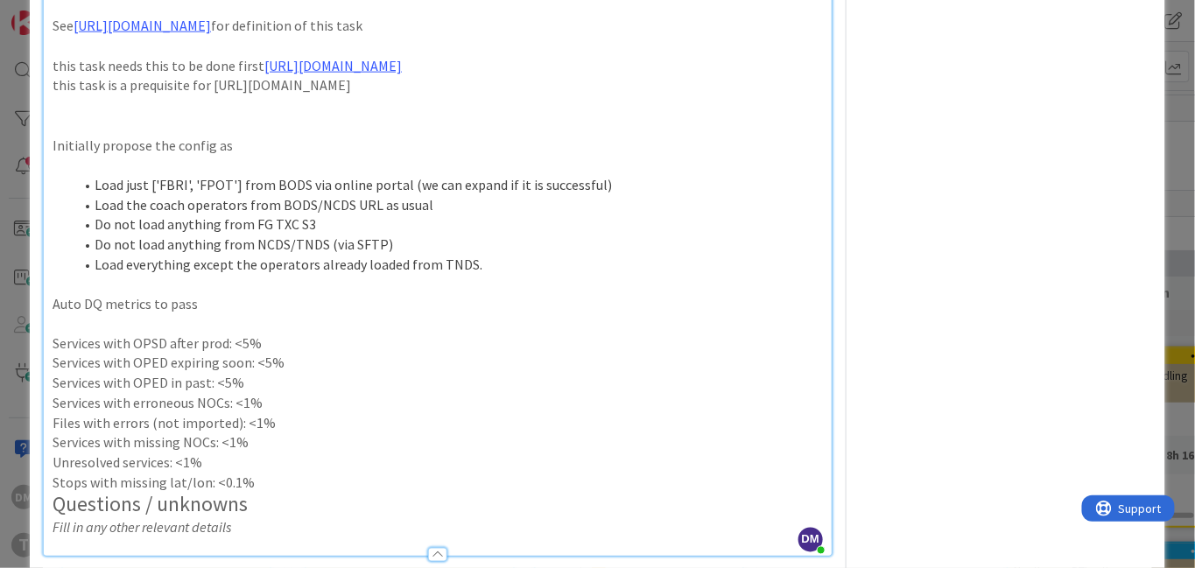
scroll to position [683, 0]
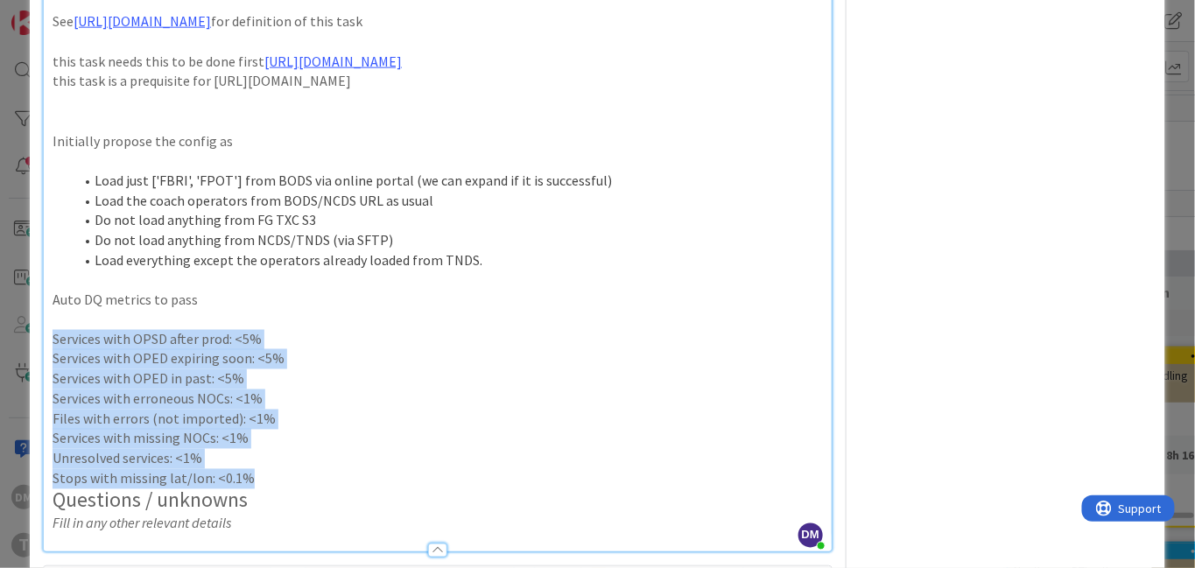
click at [268, 475] on p "Stops with missing lat/lon: <0.1%" at bounding box center [438, 479] width 770 height 20
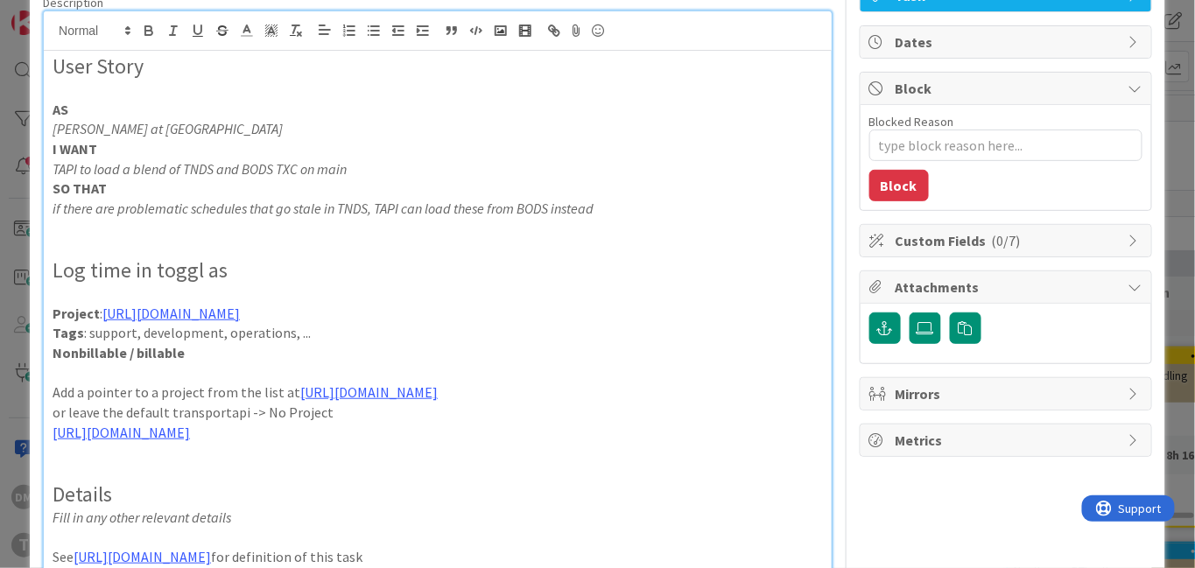
scroll to position [0, 0]
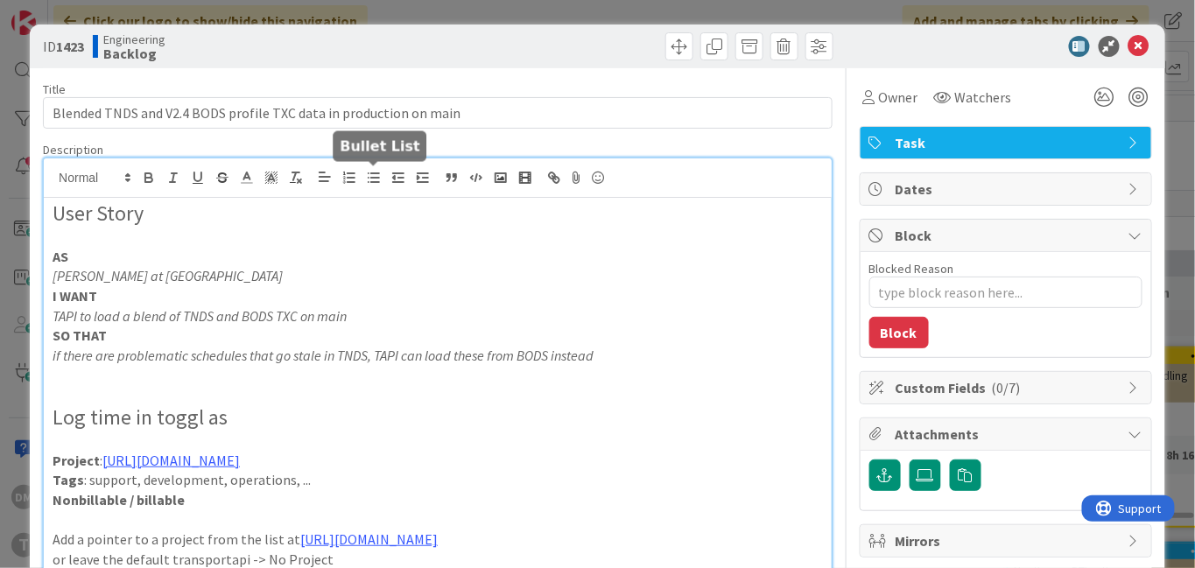
click at [375, 175] on icon "button" at bounding box center [374, 178] width 16 height 16
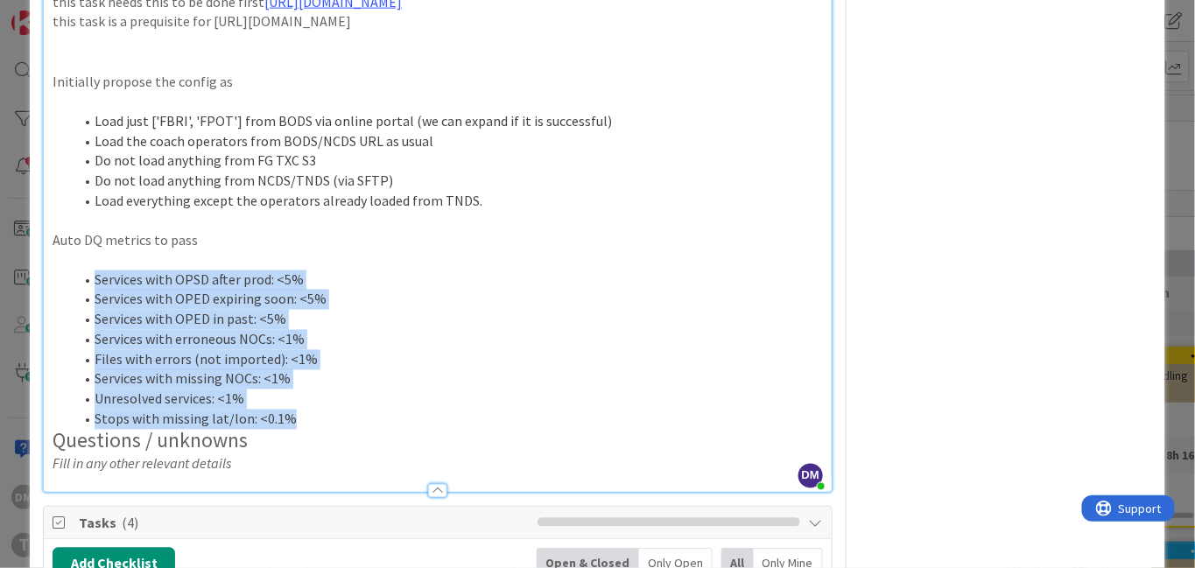
scroll to position [772, 0]
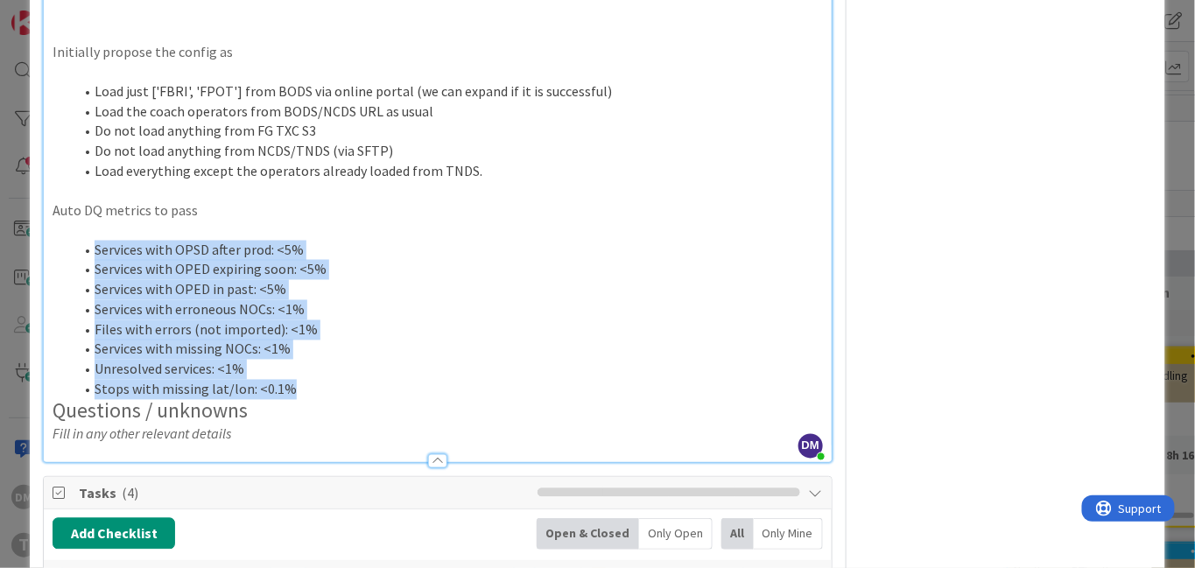
click at [309, 395] on li "Stops with missing lat/lon: <0.1%" at bounding box center [448, 390] width 749 height 20
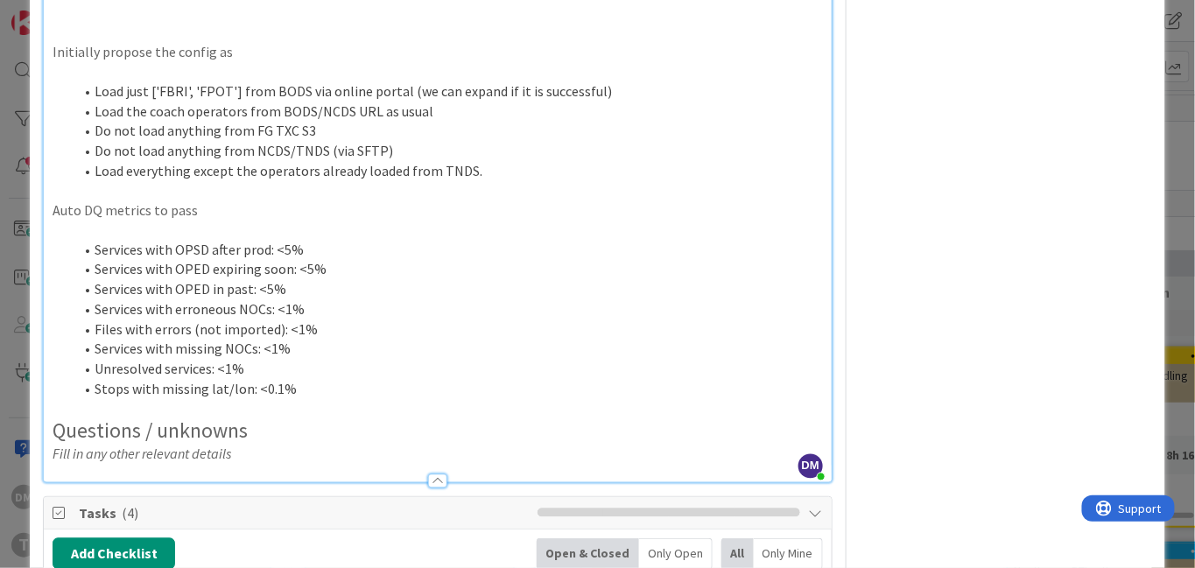
click at [214, 208] on p "Auto DQ metrics to pass" at bounding box center [438, 210] width 770 height 20
click at [134, 51] on p "Initially propose the config as" at bounding box center [438, 52] width 770 height 20
click at [148, 52] on p "Initially propose the config as" at bounding box center [438, 52] width 770 height 20
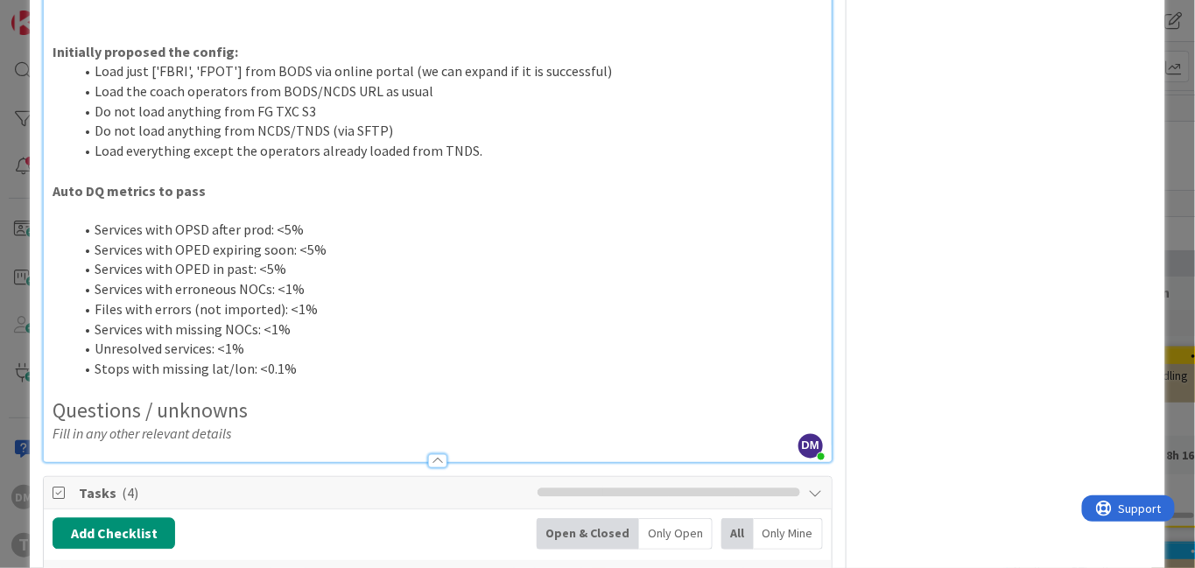
click at [176, 208] on p at bounding box center [438, 210] width 770 height 20
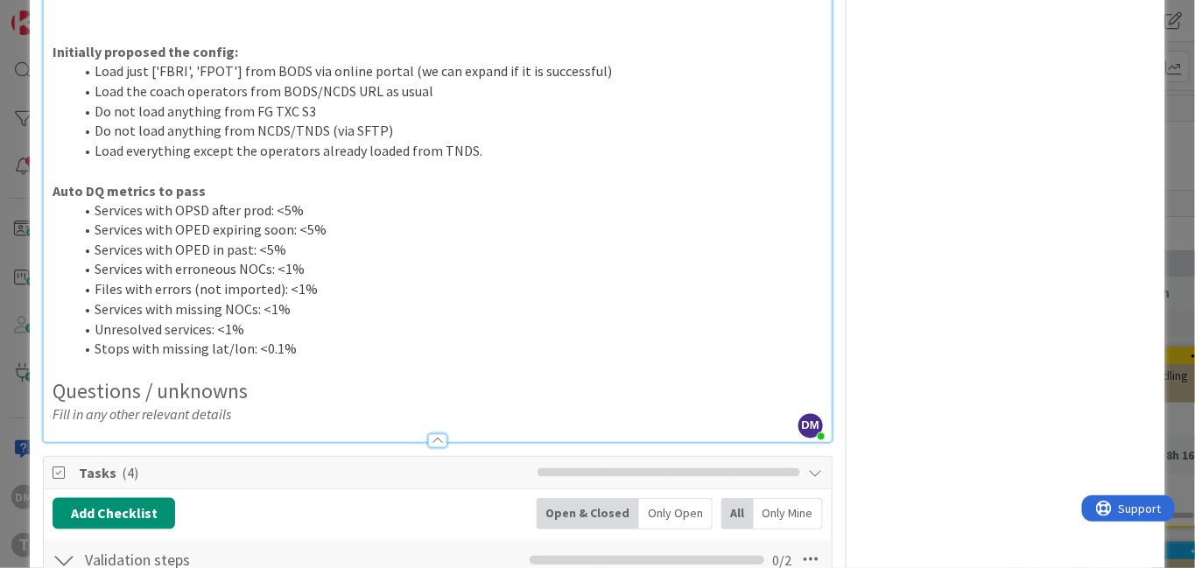
type textarea "x"
click at [547, 200] on li "Services with OPSD after prod: <5%" at bounding box center [448, 210] width 749 height 20
